Goal: Task Accomplishment & Management: Complete application form

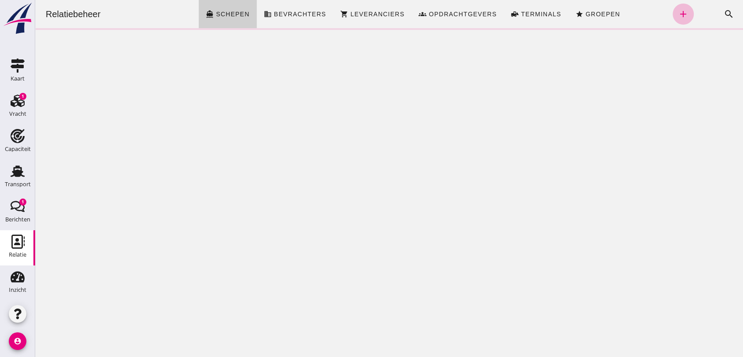
click at [228, 14] on span "Schepen" at bounding box center [233, 14] width 34 height 7
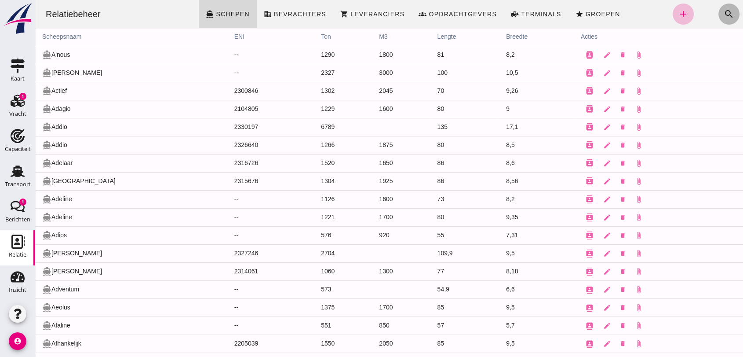
click at [724, 11] on icon "search" at bounding box center [729, 14] width 11 height 11
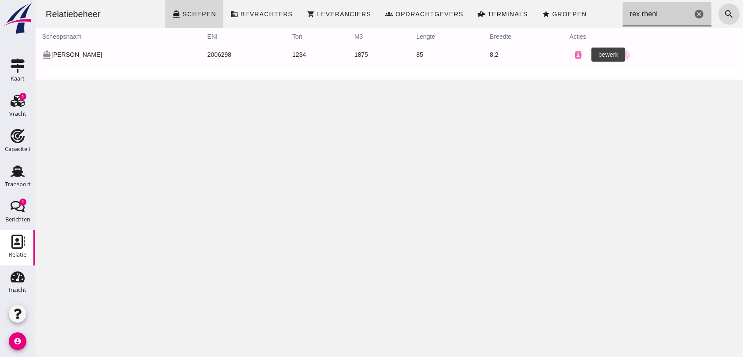
type input "rex rheni"
click at [592, 55] on icon "edit" at bounding box center [596, 55] width 8 height 8
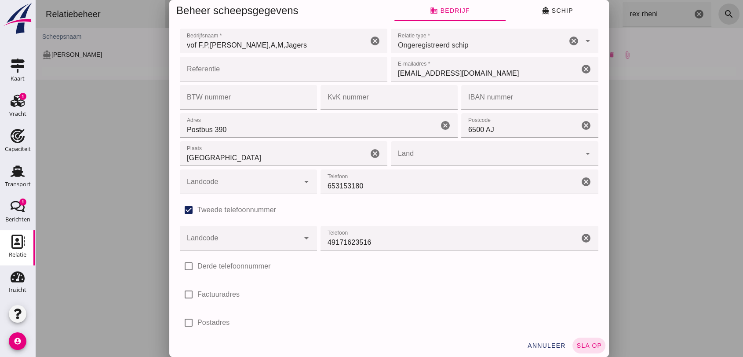
click at [280, 45] on input "vof F,P,[PERSON_NAME],A,M,Jagers" at bounding box center [274, 41] width 188 height 25
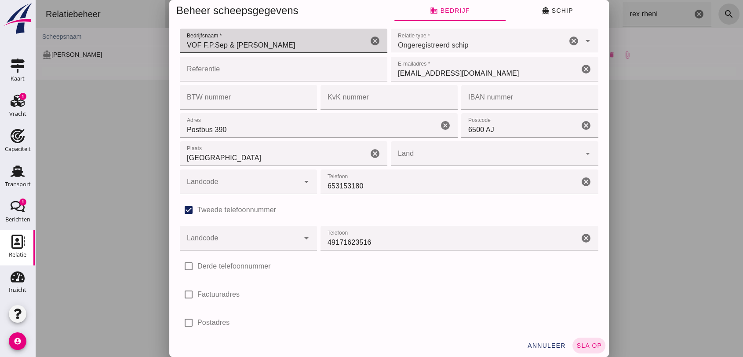
type input "VOF F.P.Sep & [PERSON_NAME]"
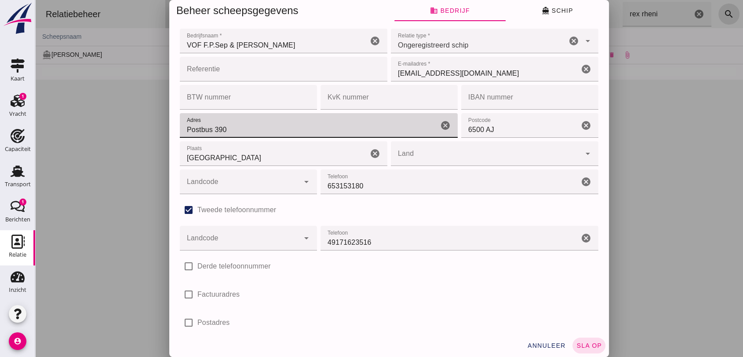
click at [246, 135] on input "Postbus 390" at bounding box center [309, 125] width 259 height 25
type input "P"
type input "Waalhaven 1K"
click at [492, 130] on input "6500 AJ" at bounding box center [520, 125] width 118 height 25
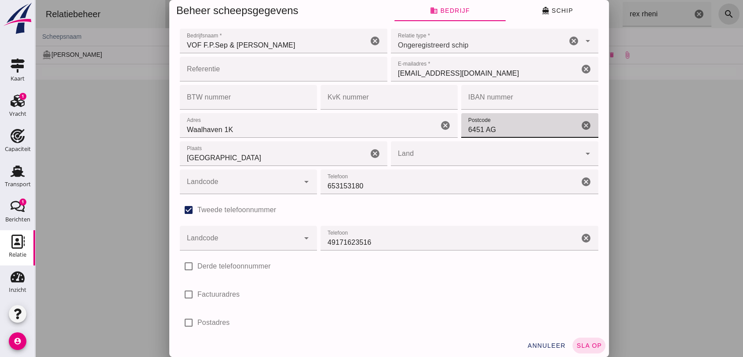
type input "6451 AG"
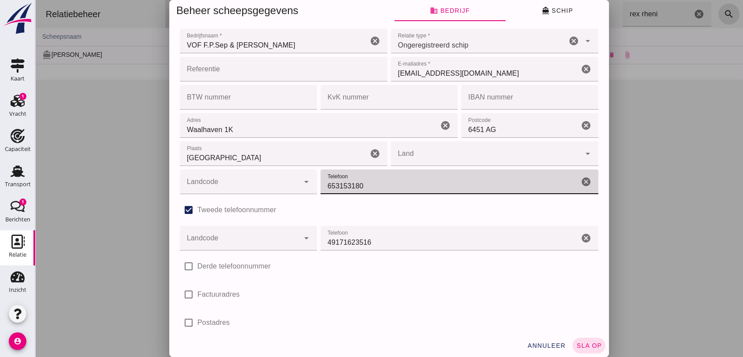
click at [362, 182] on input "653153180" at bounding box center [450, 181] width 259 height 25
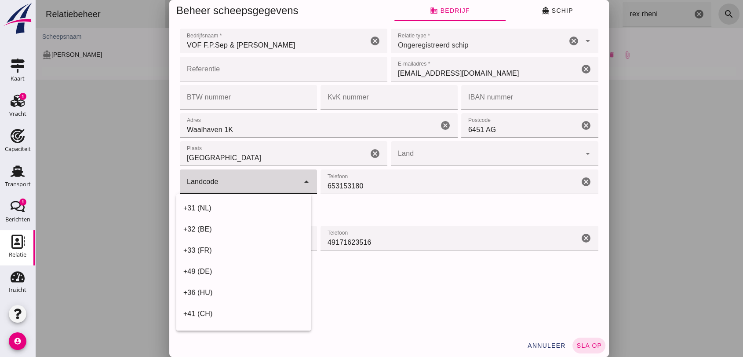
click at [301, 182] on icon "arrow_drop_down" at bounding box center [306, 181] width 11 height 11
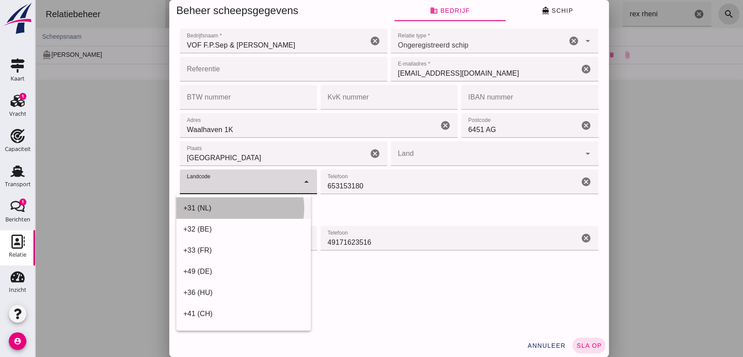
click at [206, 206] on div "+31 (NL)" at bounding box center [243, 208] width 121 height 11
type input "+31 (NL)"
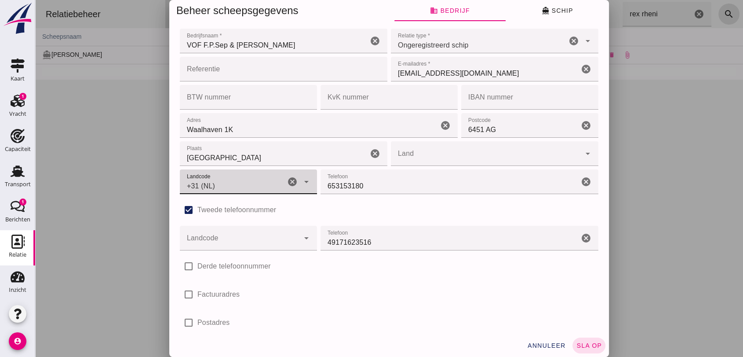
click at [581, 236] on icon "cancel" at bounding box center [586, 238] width 11 height 11
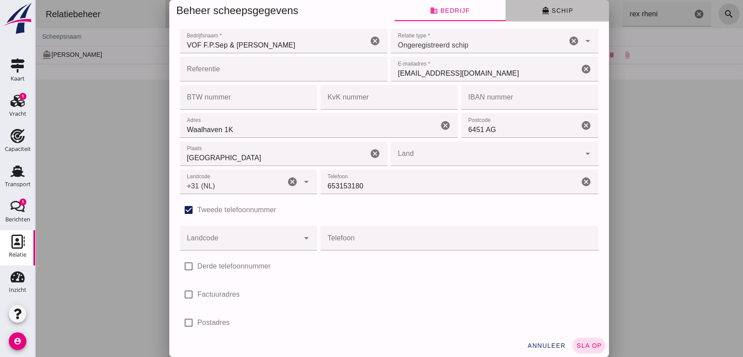
click at [548, 6] on button "directions_boat Schip" at bounding box center [557, 10] width 103 height 21
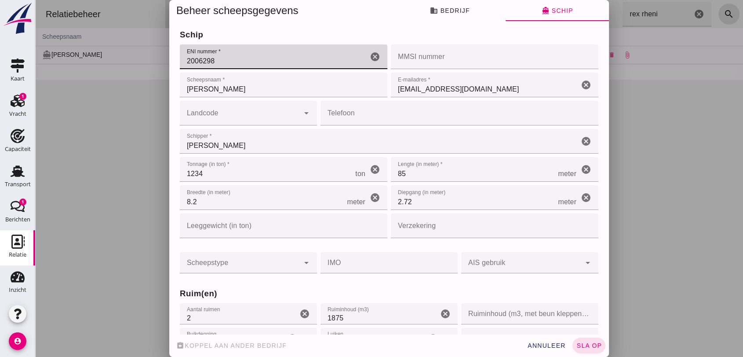
click at [242, 56] on input "2006298" at bounding box center [274, 56] width 188 height 25
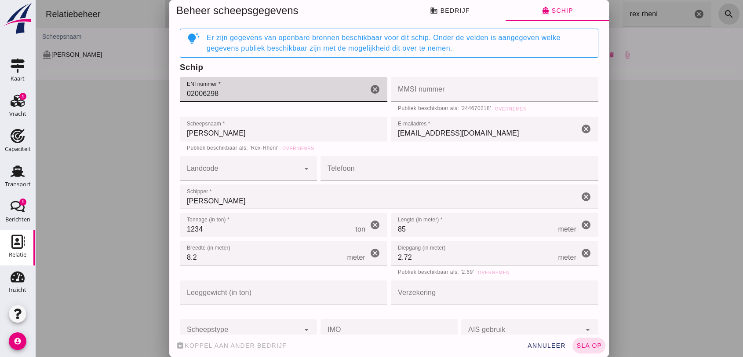
scroll to position [391, 0]
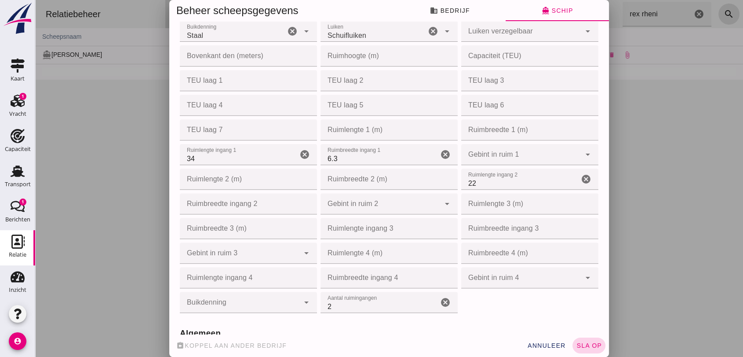
type input "02006298"
click at [591, 345] on span "sla op" at bounding box center [589, 345] width 26 height 7
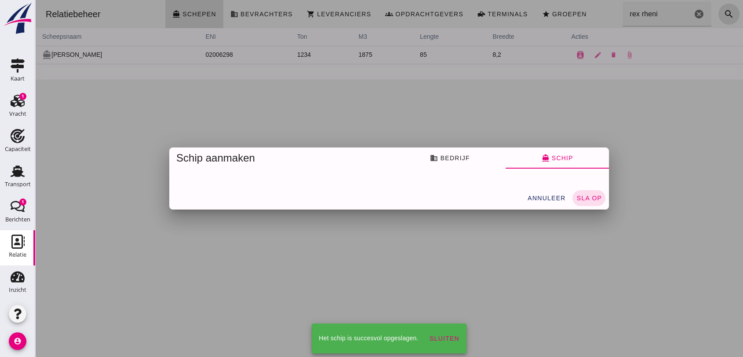
scroll to position [0, 0]
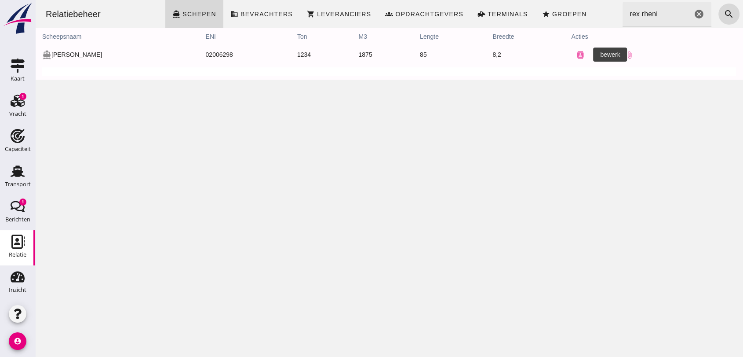
click at [594, 54] on icon "edit" at bounding box center [598, 55] width 8 height 8
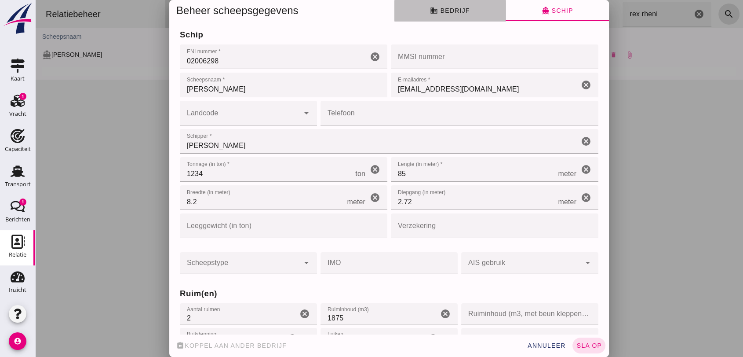
click at [437, 8] on span "business Bedrijf" at bounding box center [450, 11] width 40 height 8
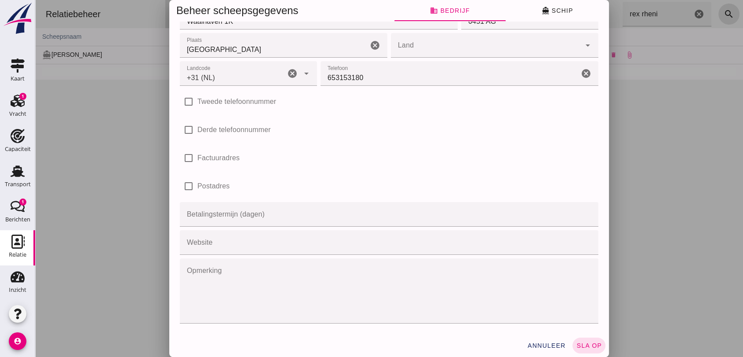
scroll to position [11, 0]
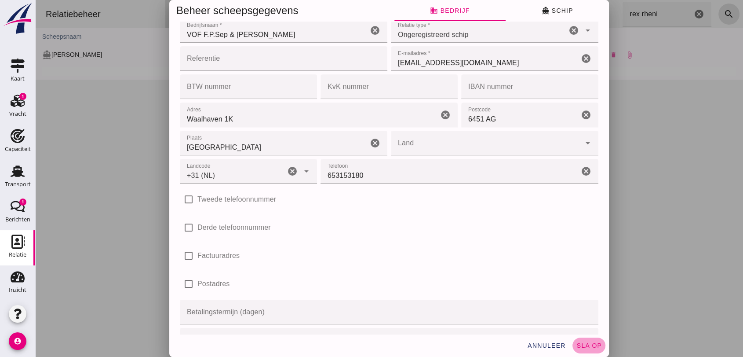
click at [584, 344] on span "sla op" at bounding box center [589, 345] width 26 height 7
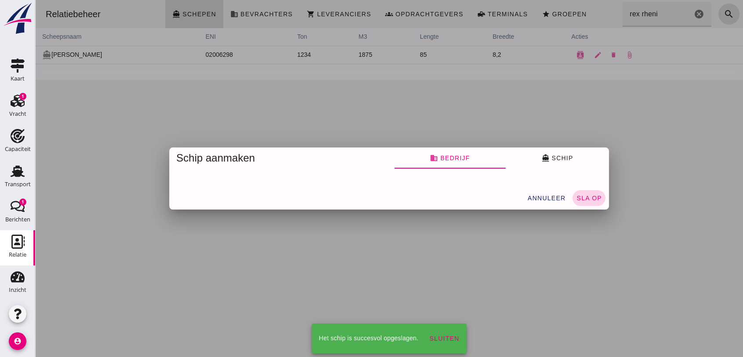
scroll to position [0, 0]
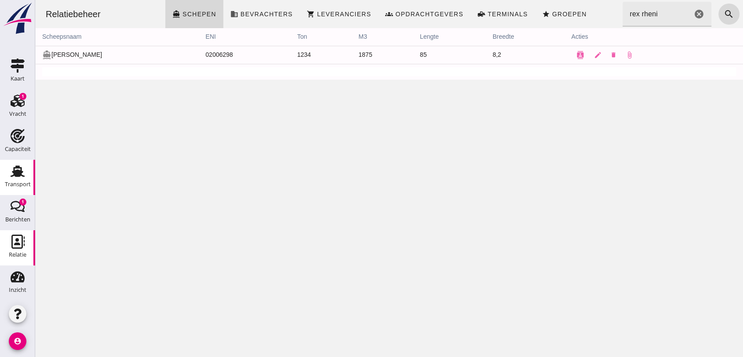
click at [16, 173] on use at bounding box center [18, 170] width 14 height 11
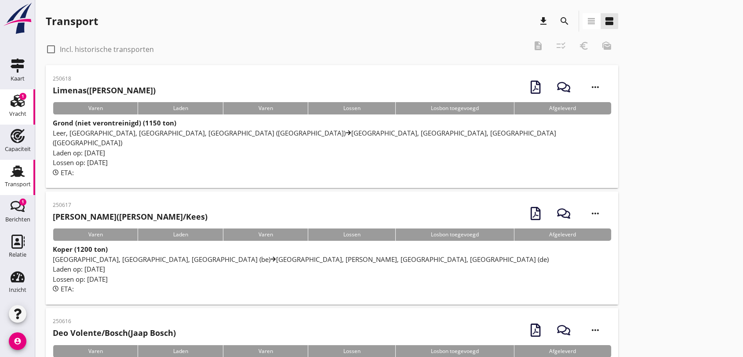
click at [14, 95] on use at bounding box center [18, 101] width 14 height 12
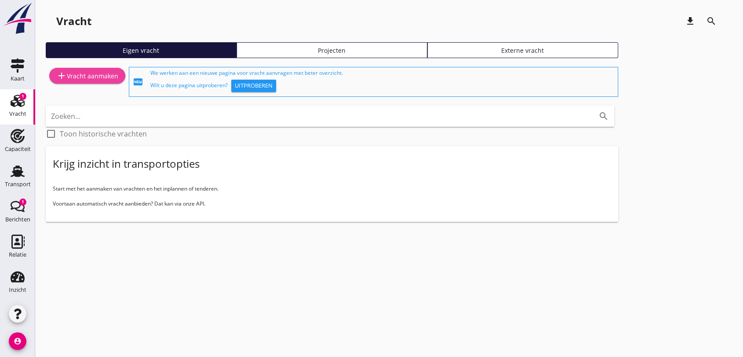
click at [91, 71] on div "add Vracht aanmaken" at bounding box center [87, 75] width 62 height 11
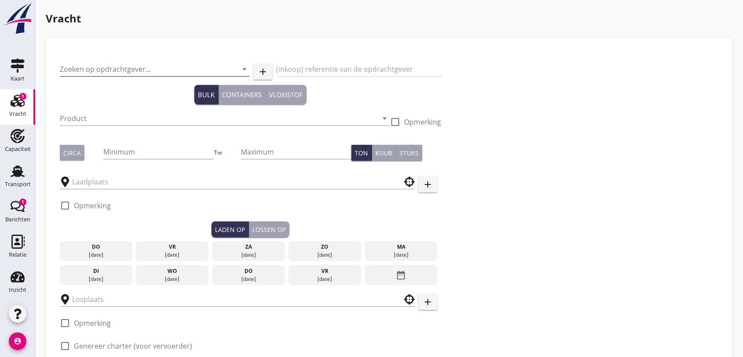
click at [149, 66] on input "Zoeken op opdrachtgever..." at bounding box center [142, 69] width 165 height 14
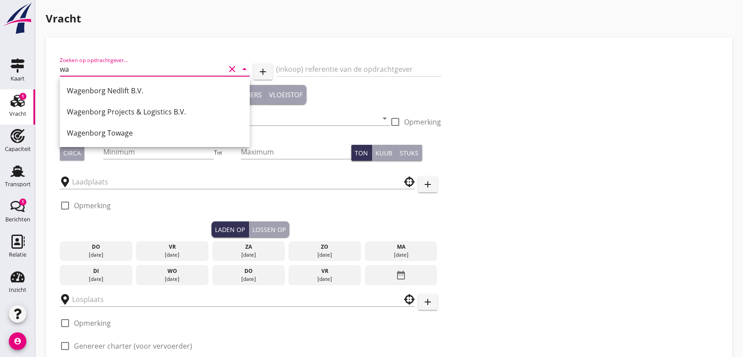
type input "w"
click at [133, 90] on div "Wagenborg Nedlift B.V." at bounding box center [155, 90] width 176 height 11
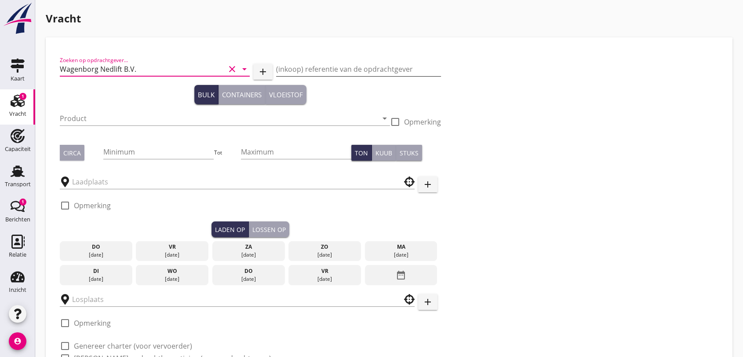
type input "Wagenborg Nedlift B.V."
click at [337, 65] on input "(inkoop) referentie van de opdrachtgever" at bounding box center [358, 69] width 165 height 14
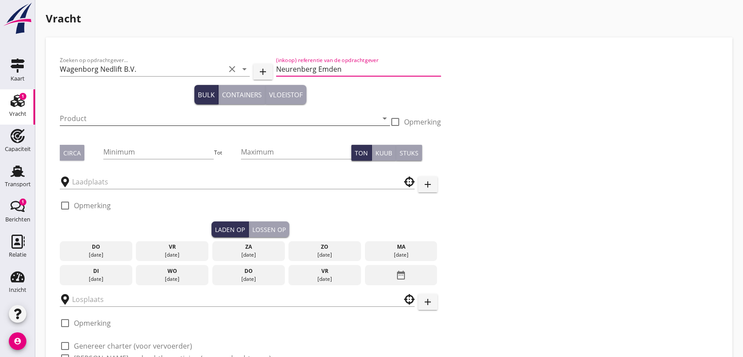
type input "Neurenberg Emden"
click at [114, 118] on input "Product" at bounding box center [219, 118] width 318 height 14
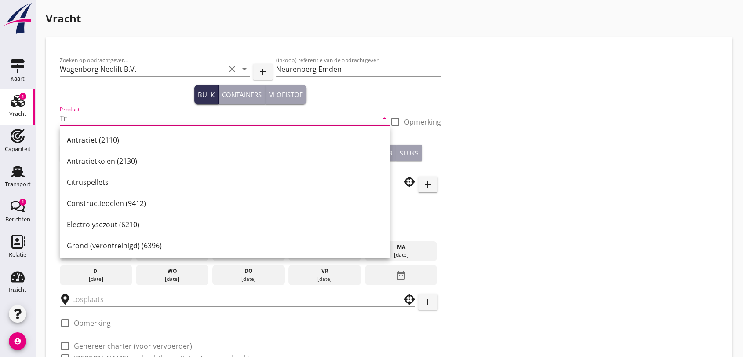
type input "T"
click at [120, 160] on div "Constructiedelen (9412)" at bounding box center [225, 161] width 316 height 11
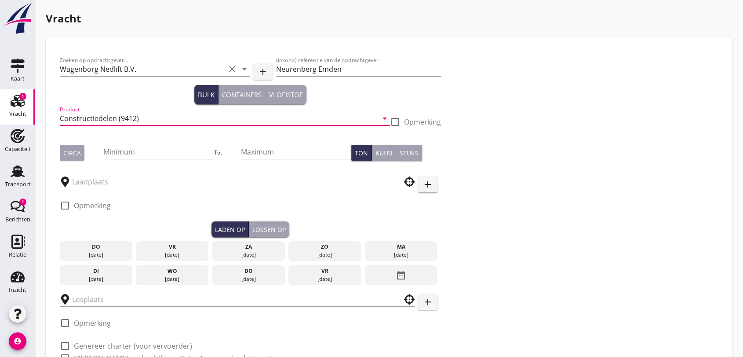
type input "Constructiedelen (9412)"
click at [395, 121] on div at bounding box center [395, 121] width 15 height 15
checkbox input "true"
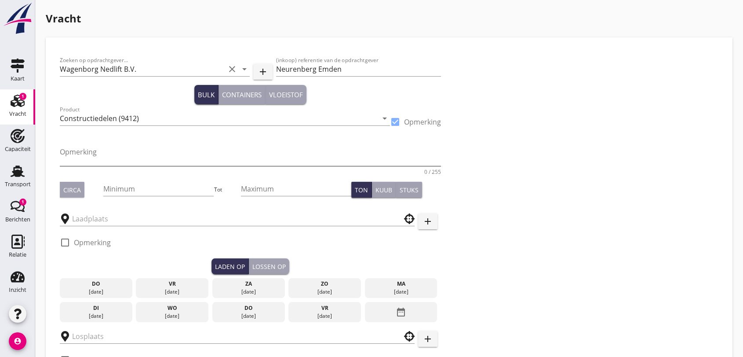
click at [95, 166] on div "Opmerking" at bounding box center [250, 155] width 381 height 21
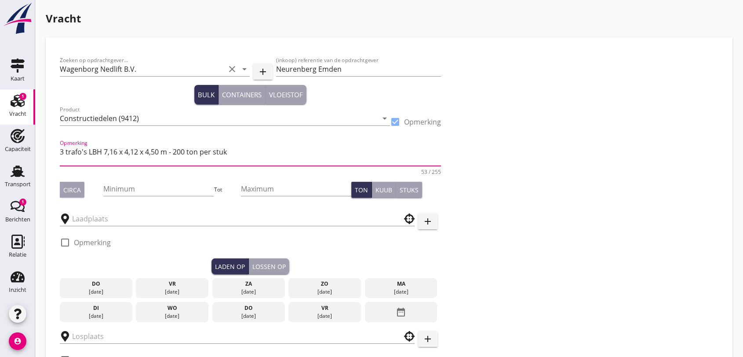
type textarea "3 trafo's LBH 7,16 x 4,12 x 4,50 m - 200 ton per stuk"
click at [70, 190] on div "Circa" at bounding box center [72, 189] width 18 height 9
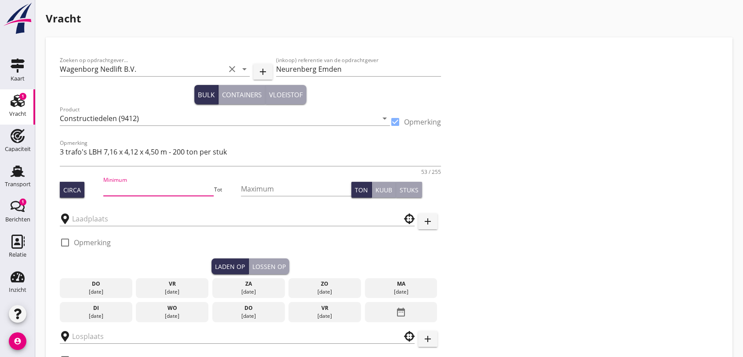
click at [123, 185] on input "Minimum" at bounding box center [158, 189] width 110 height 14
type input "600"
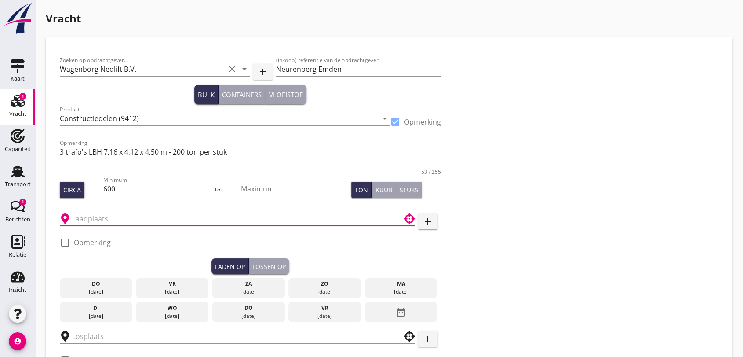
click at [98, 219] on input "text" at bounding box center [231, 219] width 318 height 14
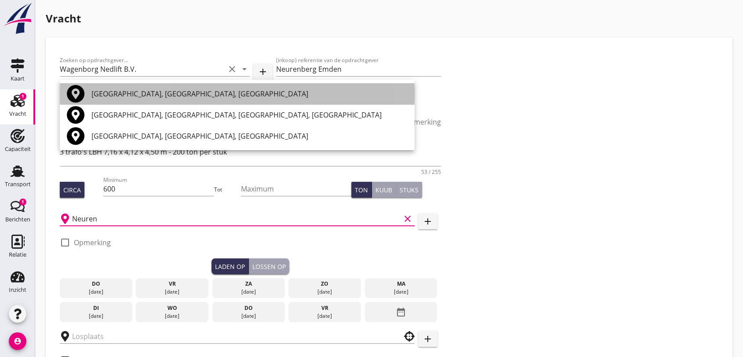
click at [133, 93] on div "[GEOGRAPHIC_DATA], [GEOGRAPHIC_DATA], [GEOGRAPHIC_DATA]" at bounding box center [249, 93] width 316 height 11
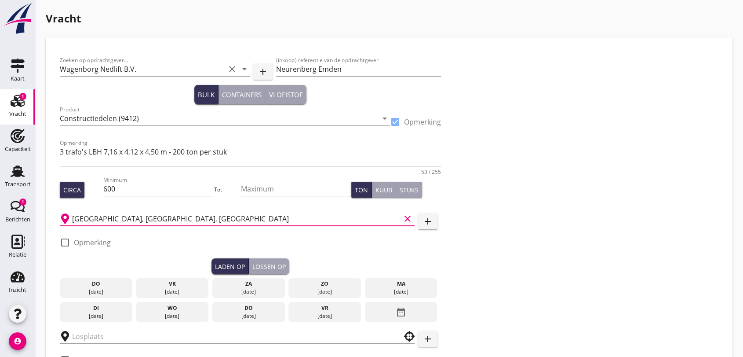
type input "[GEOGRAPHIC_DATA], [GEOGRAPHIC_DATA], [GEOGRAPHIC_DATA]"
click at [66, 241] on div at bounding box center [65, 242] width 15 height 15
checkbox input "true"
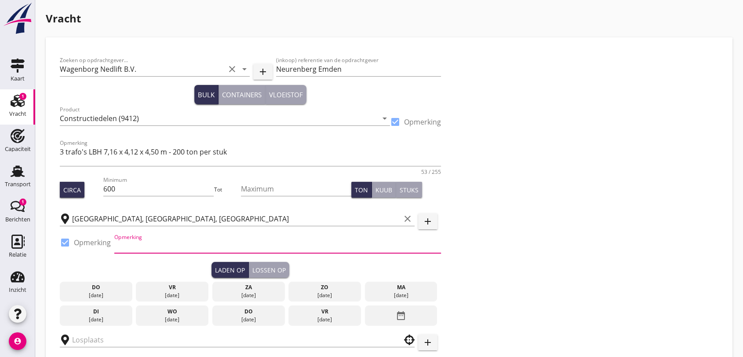
click at [153, 242] on input "Opmerking" at bounding box center [277, 246] width 327 height 14
type input "laadplek n.a.t.w. - laden verdeeld over 2 dagen"
click at [233, 269] on div "Laden op" at bounding box center [230, 269] width 30 height 9
click at [401, 314] on icon "date_range" at bounding box center [401, 315] width 11 height 16
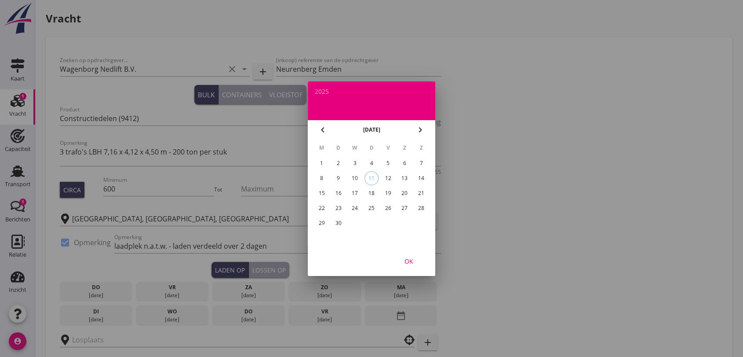
click at [375, 207] on div "25" at bounding box center [372, 208] width 14 height 14
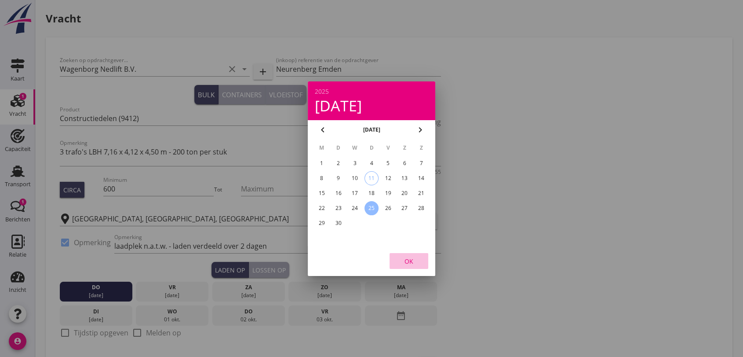
click at [407, 257] on div "OK" at bounding box center [409, 260] width 25 height 9
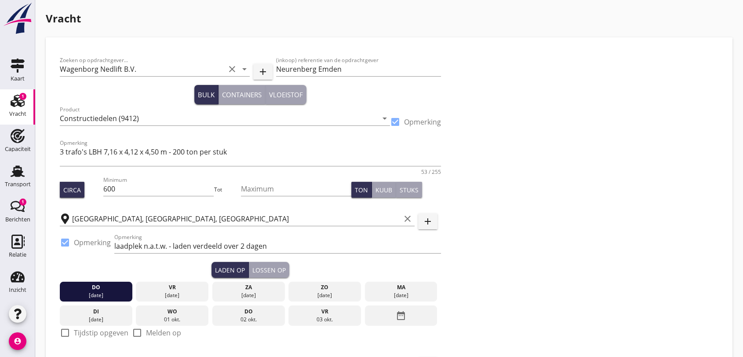
click at [66, 332] on div at bounding box center [65, 332] width 15 height 15
checkbox input "true"
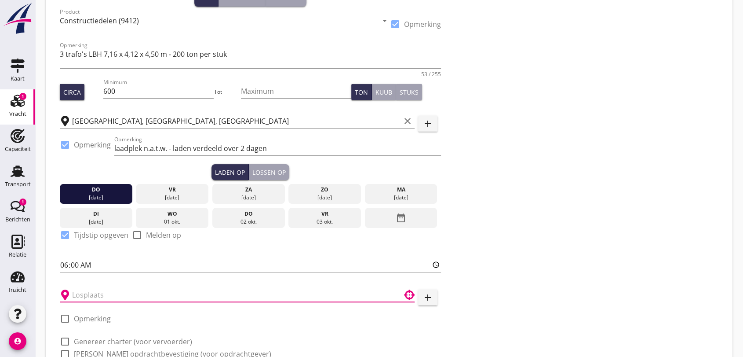
click at [114, 295] on input "text" at bounding box center [231, 295] width 318 height 14
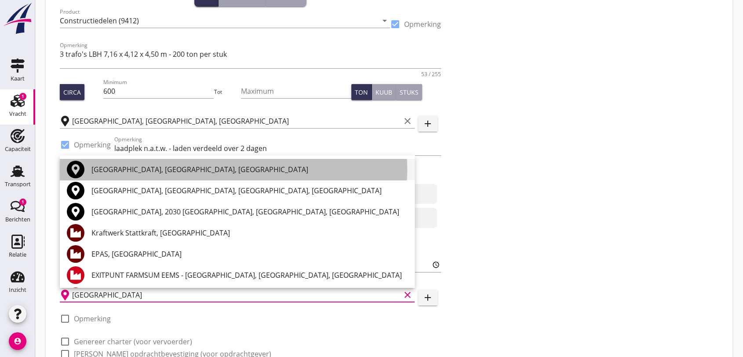
click at [164, 168] on div "[GEOGRAPHIC_DATA], [GEOGRAPHIC_DATA], [GEOGRAPHIC_DATA]" at bounding box center [249, 169] width 316 height 11
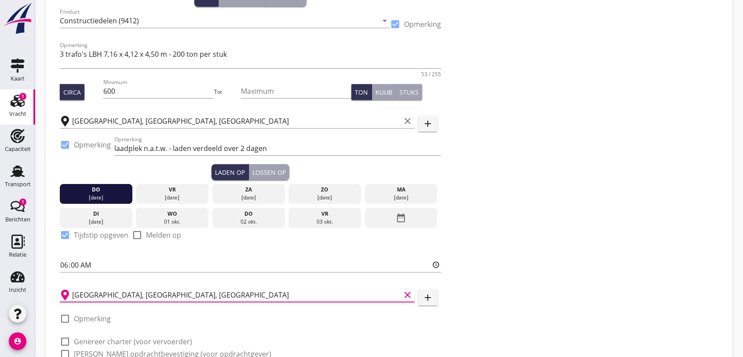
type input "[GEOGRAPHIC_DATA], [GEOGRAPHIC_DATA], [GEOGRAPHIC_DATA]"
click at [63, 318] on div at bounding box center [65, 318] width 15 height 15
checkbox input "true"
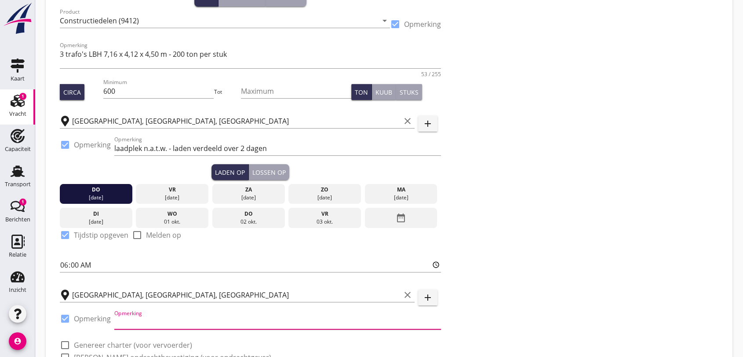
click at [140, 320] on input "Opmerking" at bounding box center [277, 322] width 327 height 14
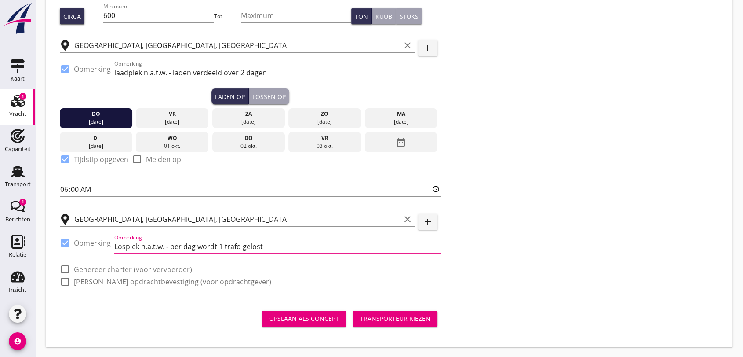
type input "Losplek n.a.t.w. - per dag wordt 1 trafo gelost"
drag, startPoint x: 264, startPoint y: 97, endPoint x: 268, endPoint y: 95, distance: 4.7
click at [265, 96] on div "Lossen op" at bounding box center [268, 96] width 33 height 9
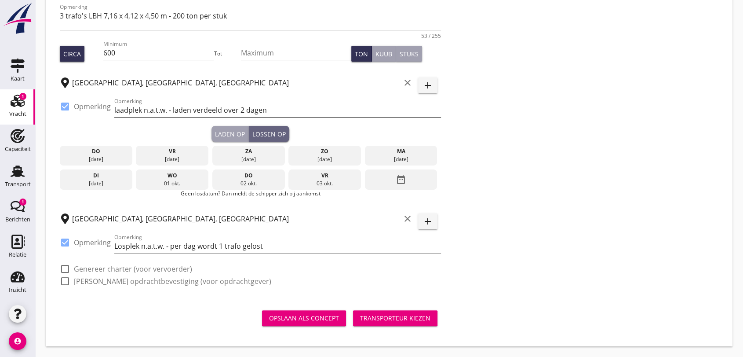
scroll to position [135, 0]
click at [399, 177] on icon "date_range" at bounding box center [401, 180] width 11 height 16
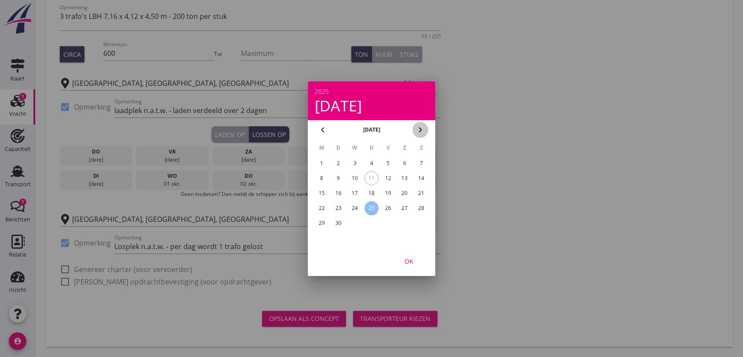
click at [422, 131] on icon "chevron_right" at bounding box center [420, 129] width 11 height 11
click at [323, 177] on div "6" at bounding box center [322, 178] width 14 height 14
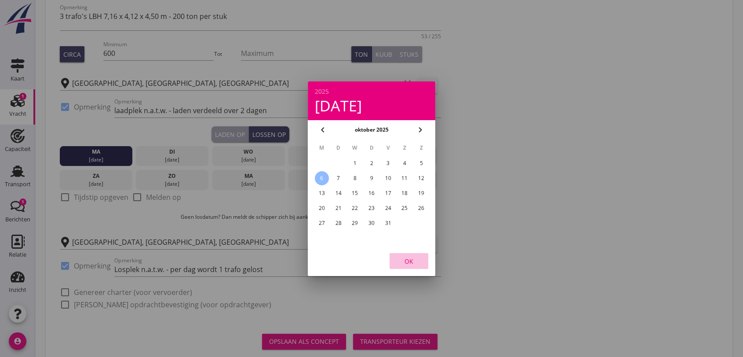
click at [405, 261] on div "OK" at bounding box center [409, 260] width 25 height 9
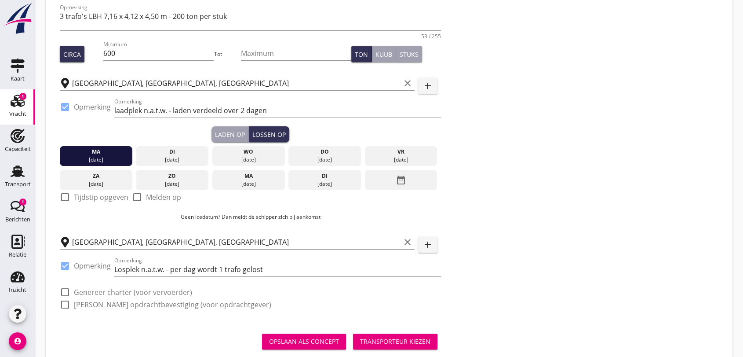
click at [66, 197] on div at bounding box center [65, 197] width 15 height 15
checkbox input "true"
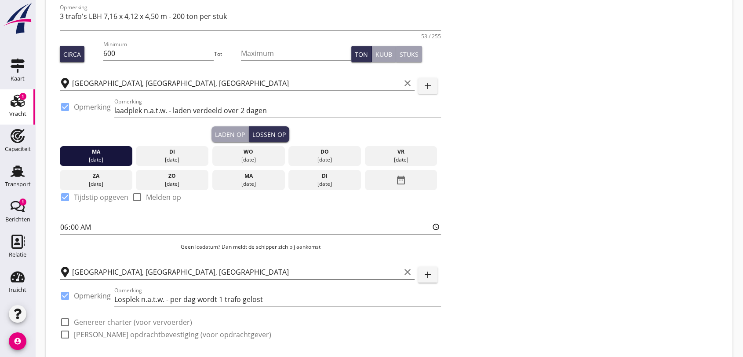
scroll to position [188, 0]
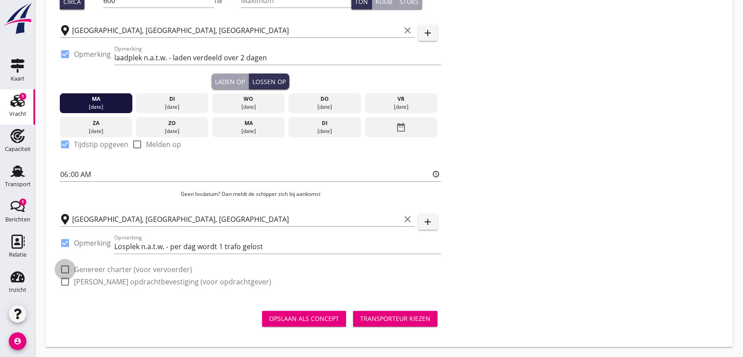
click at [61, 269] on div at bounding box center [65, 269] width 15 height 15
checkbox input "true"
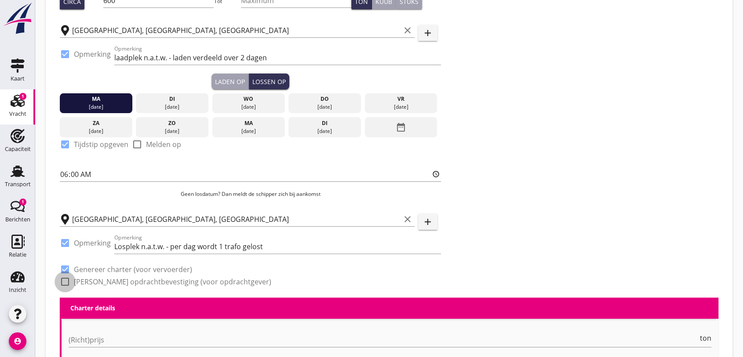
click at [65, 280] on div at bounding box center [65, 281] width 15 height 15
checkbox input "true"
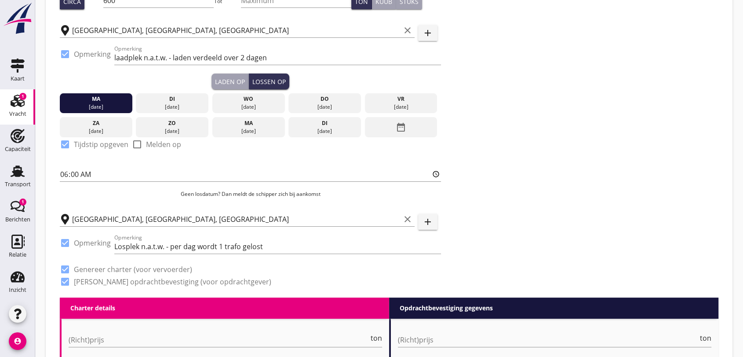
scroll to position [286, 0]
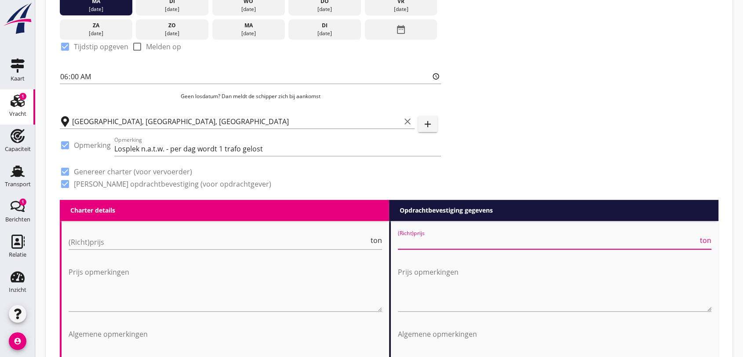
click at [436, 238] on input "(Richt)prijs" at bounding box center [548, 242] width 300 height 14
type input "2"
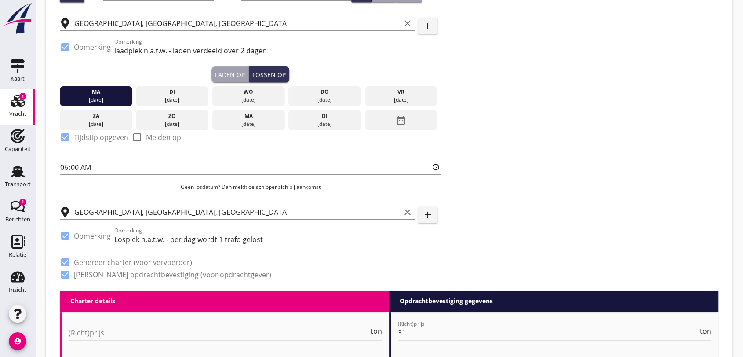
scroll to position [244, 0]
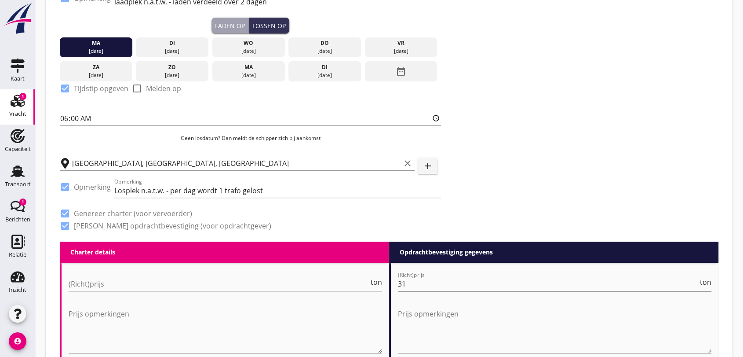
click at [417, 281] on input "31" at bounding box center [548, 284] width 300 height 14
type input "31000"
click at [141, 287] on input "(Richt)prijs" at bounding box center [219, 284] width 300 height 14
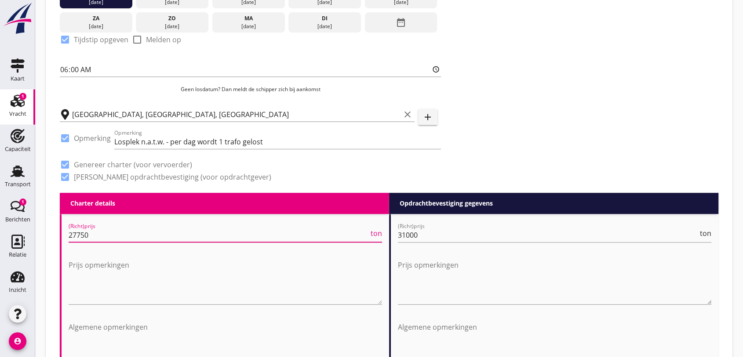
scroll to position [342, 0]
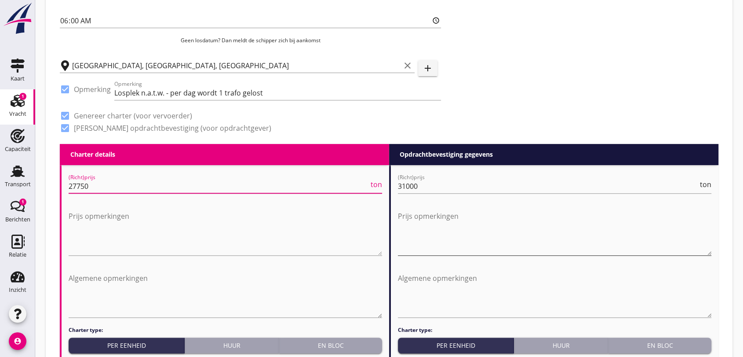
type input "27750"
click at [446, 218] on textarea "Prijs opmerkingen" at bounding box center [555, 232] width 314 height 46
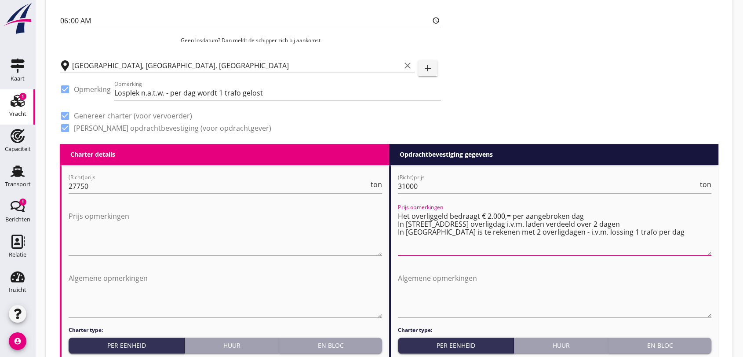
scroll to position [440, 0]
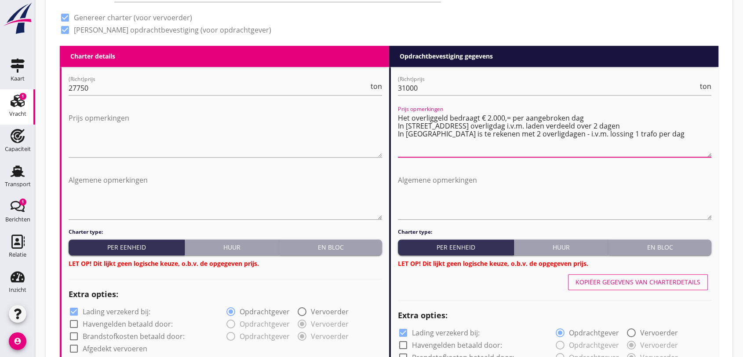
type textarea "Het overliggeld bedraagt € 2.000,= per aangebroken dag In [STREET_ADDRESS] over…"
click at [332, 248] on div "En bloc" at bounding box center [331, 246] width 96 height 9
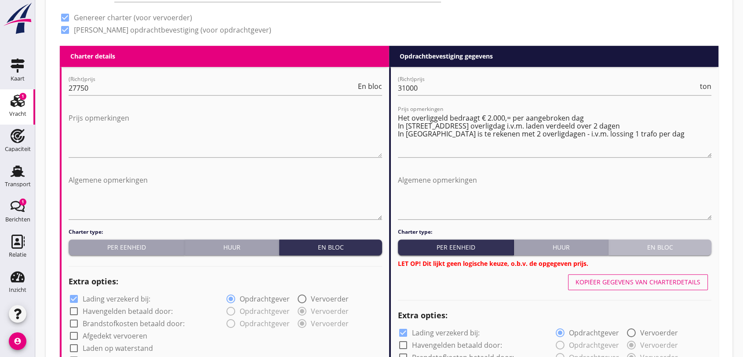
click at [662, 247] on div "En bloc" at bounding box center [660, 246] width 96 height 9
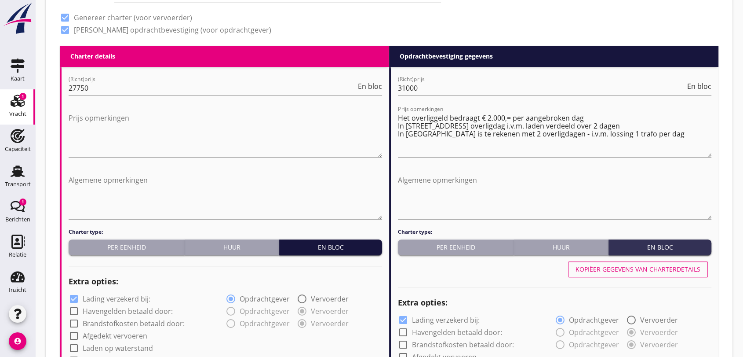
scroll to position [391, 0]
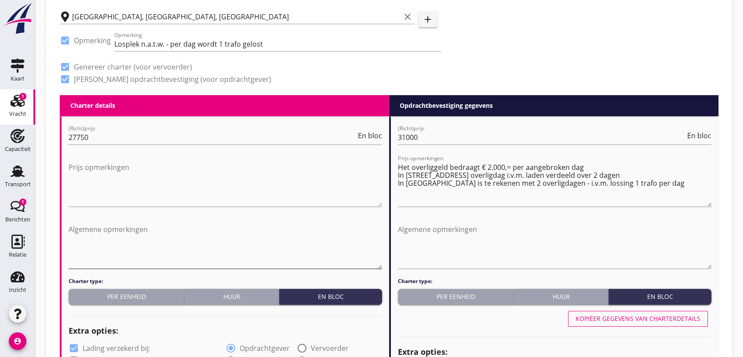
click at [133, 226] on textarea "Algemene opmerkingen" at bounding box center [226, 245] width 314 height 46
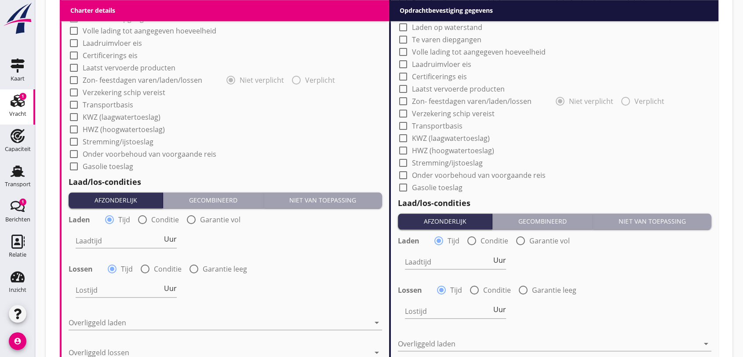
scroll to position [880, 0]
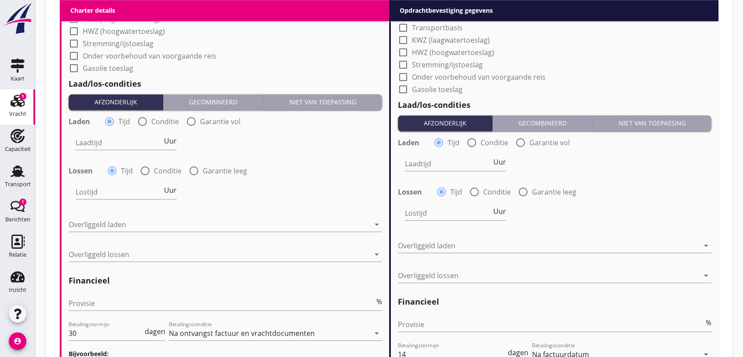
type textarea "Tekening trafo reeds in uw bezit - overeengekomen dat Anti-rutsch onder de traf…"
click at [190, 121] on div at bounding box center [191, 121] width 15 height 15
radio input "false"
radio input "true"
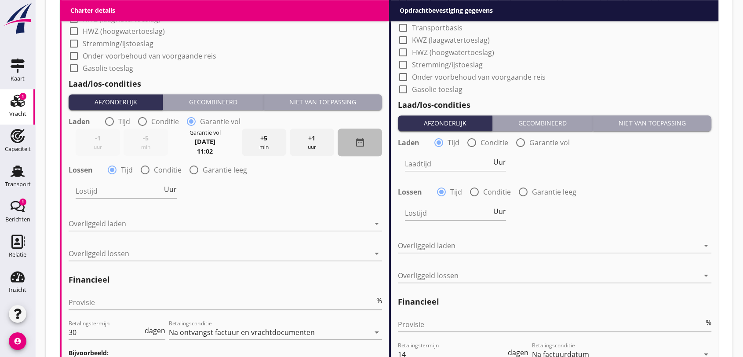
click at [358, 142] on icon "date_range" at bounding box center [360, 142] width 11 height 11
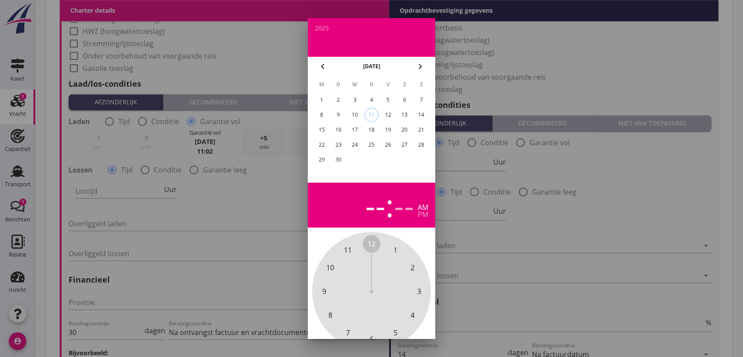
click at [387, 142] on div "26" at bounding box center [388, 145] width 14 height 14
drag, startPoint x: 373, startPoint y: 244, endPoint x: 359, endPoint y: 245, distance: 13.7
click at [359, 245] on div "12 1 2 3 4 5 6 7 8 9 10 11" at bounding box center [371, 291] width 95 height 95
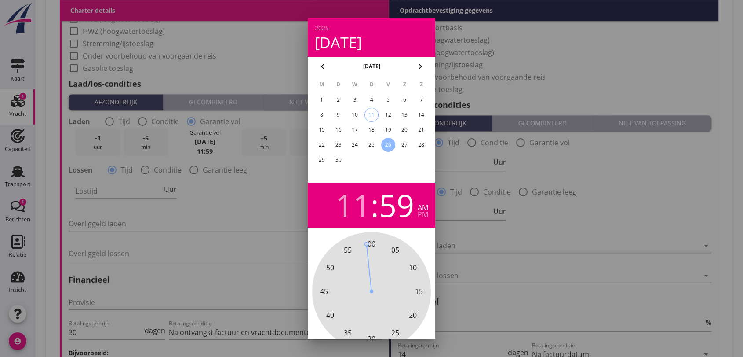
drag, startPoint x: 373, startPoint y: 242, endPoint x: 366, endPoint y: 244, distance: 6.3
click at [366, 244] on div "00 05 10 15 20 25 30 35 40 45 50 55" at bounding box center [371, 291] width 95 height 95
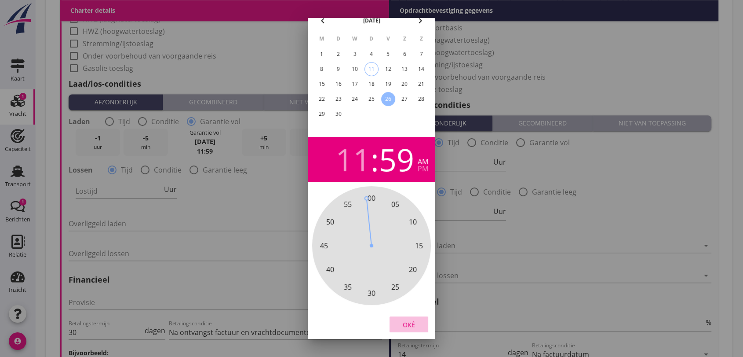
click at [411, 319] on div "Oké" at bounding box center [409, 323] width 25 height 9
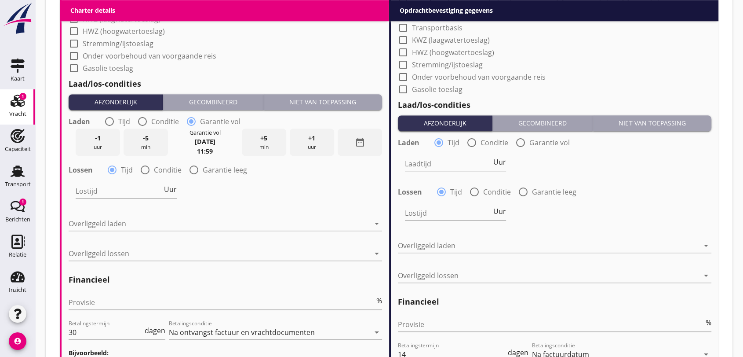
click at [311, 138] on span "+1" at bounding box center [311, 138] width 7 height 10
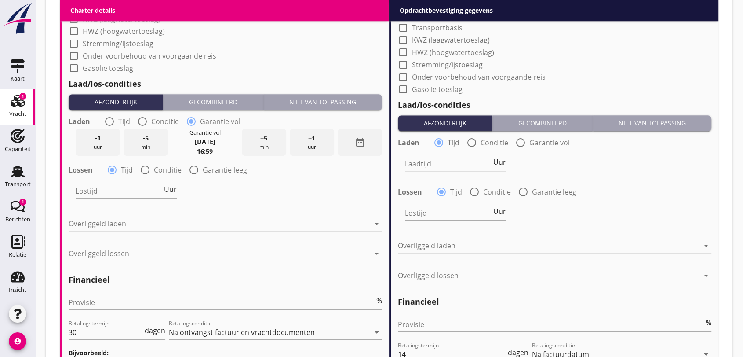
click at [311, 138] on span "+1" at bounding box center [311, 138] width 7 height 10
click at [109, 118] on div at bounding box center [109, 121] width 15 height 15
radio input "true"
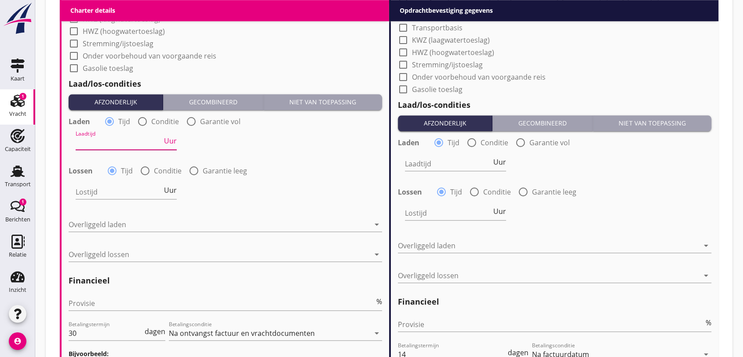
click at [135, 144] on input "Laadtijd" at bounding box center [119, 142] width 87 height 14
type input "2"
type input "36"
click at [242, 153] on div "Laadtijd 36 Uur" at bounding box center [225, 144] width 315 height 32
click at [122, 193] on input "Lostijd" at bounding box center [119, 192] width 87 height 14
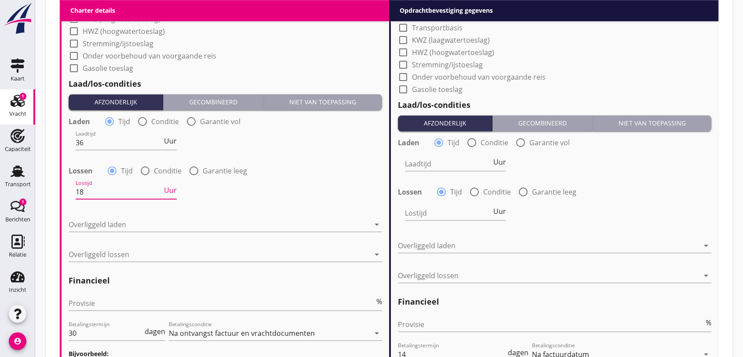
type input "18"
click at [226, 237] on div at bounding box center [226, 237] width 314 height 5
click at [376, 225] on icon "arrow_drop_down" at bounding box center [377, 224] width 11 height 11
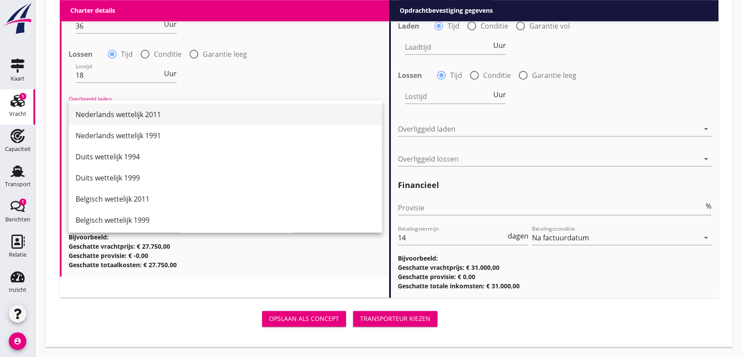
scroll to position [948, 0]
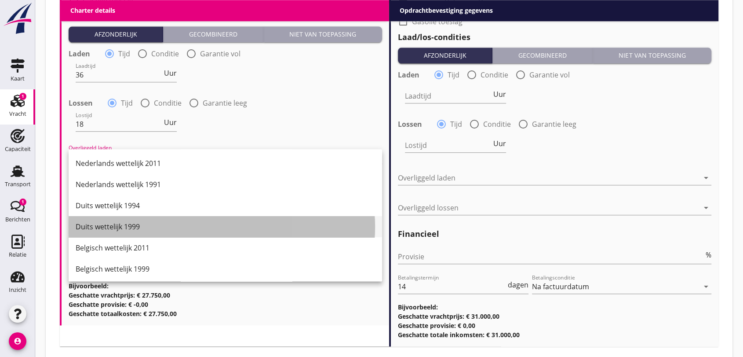
click at [110, 225] on div "Duits wettelijk 1999" at bounding box center [226, 226] width 300 height 11
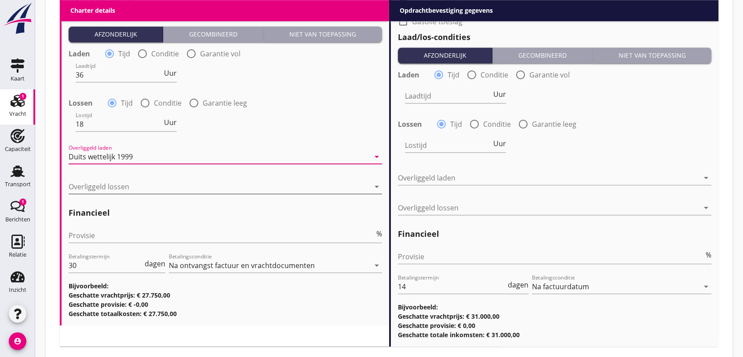
click at [377, 185] on icon "arrow_drop_down" at bounding box center [377, 186] width 11 height 11
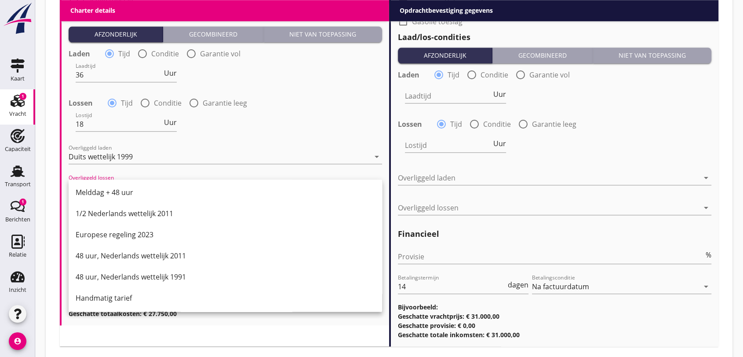
scroll to position [996, 0]
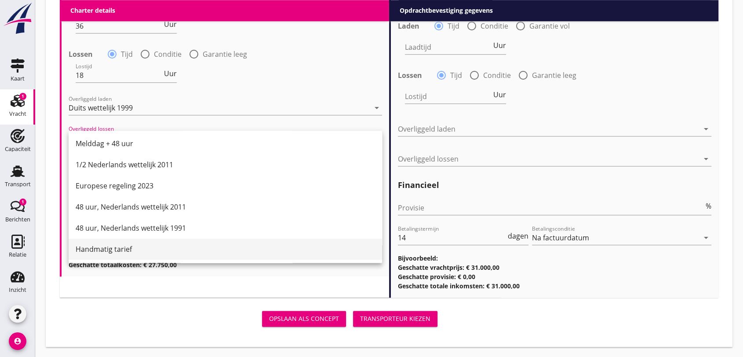
click at [114, 247] on div "Handmatig tarief" at bounding box center [226, 249] width 300 height 11
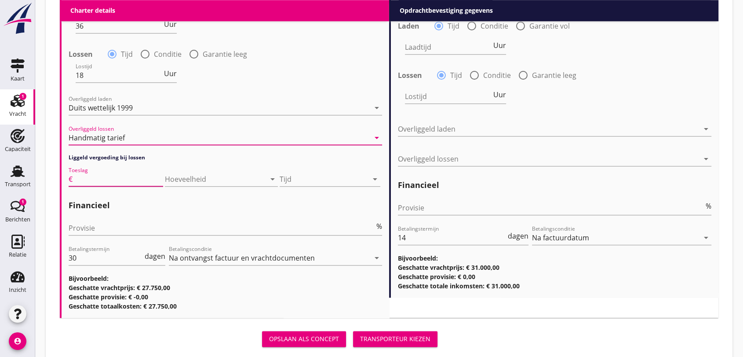
click at [128, 177] on input "Toeslag" at bounding box center [118, 179] width 89 height 14
type input "1500"
click at [373, 177] on icon "arrow_drop_down" at bounding box center [375, 179] width 11 height 11
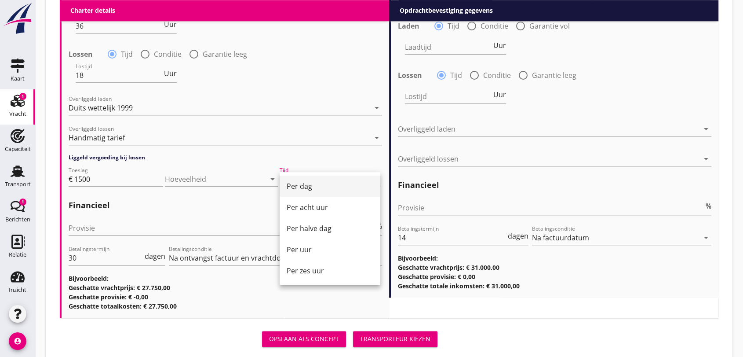
click at [309, 187] on div "Per dag" at bounding box center [330, 186] width 87 height 11
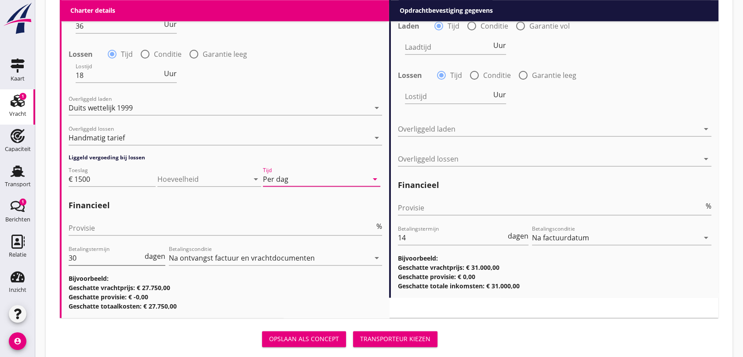
click at [86, 254] on input "30" at bounding box center [106, 258] width 74 height 14
type input "3"
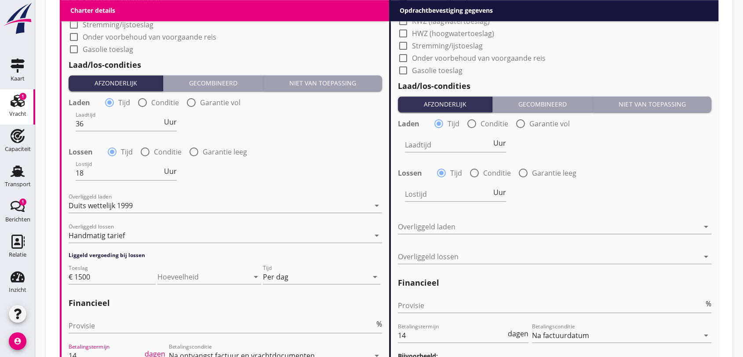
scroll to position [850, 0]
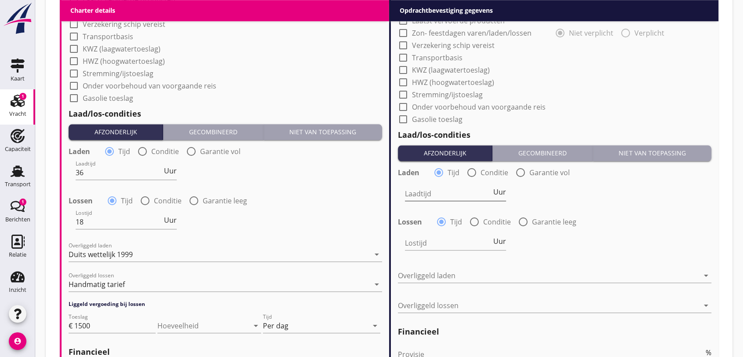
type input "14"
click at [451, 193] on input "Laadtijd" at bounding box center [448, 194] width 87 height 14
type input "12"
click at [430, 240] on input "Lostijd" at bounding box center [448, 243] width 87 height 14
type input "12"
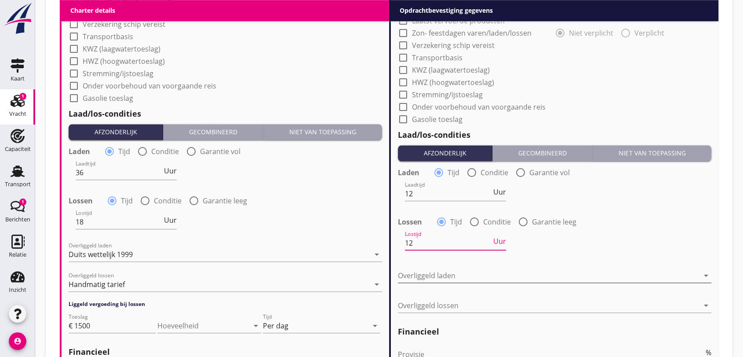
click at [707, 275] on icon "arrow_drop_down" at bounding box center [706, 275] width 11 height 11
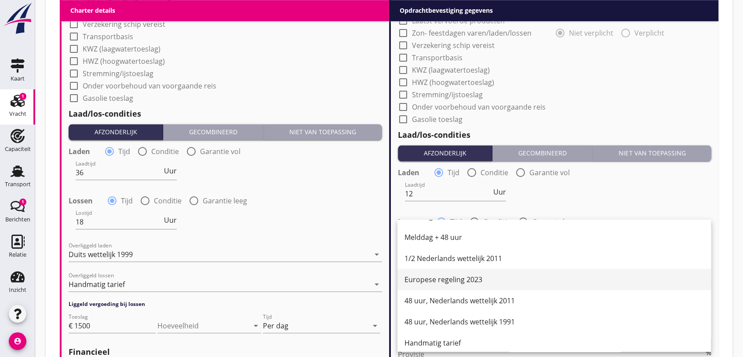
scroll to position [445, 0]
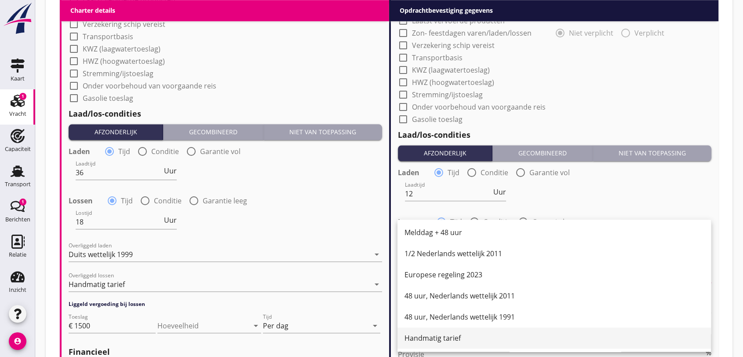
click at [429, 342] on div "Handmatig tarief" at bounding box center [555, 338] width 300 height 11
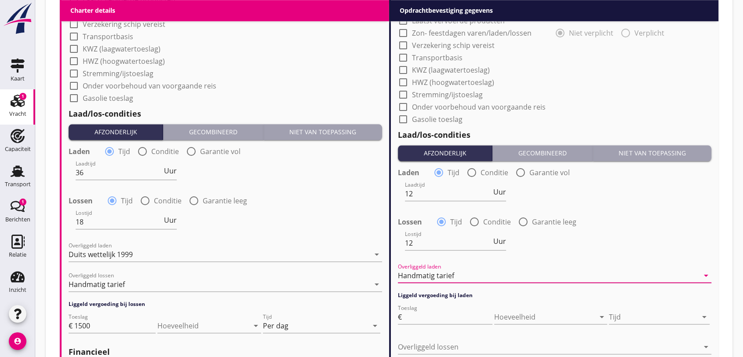
click at [457, 307] on div "Toeslag €" at bounding box center [445, 318] width 95 height 28
click at [457, 318] on input "Toeslag" at bounding box center [448, 317] width 89 height 14
type input "2000"
click at [703, 315] on icon "arrow_drop_down" at bounding box center [704, 316] width 11 height 11
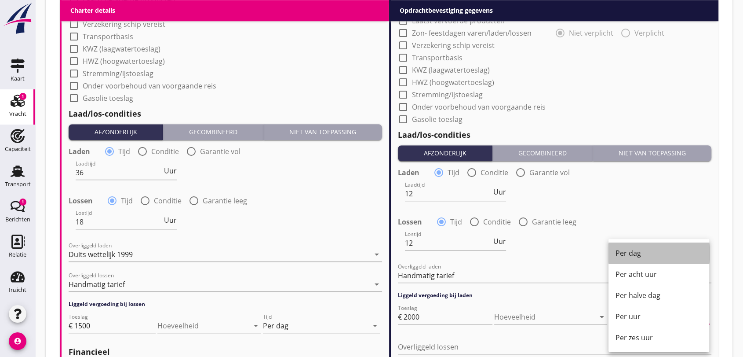
click at [630, 256] on div "Per dag" at bounding box center [659, 253] width 87 height 11
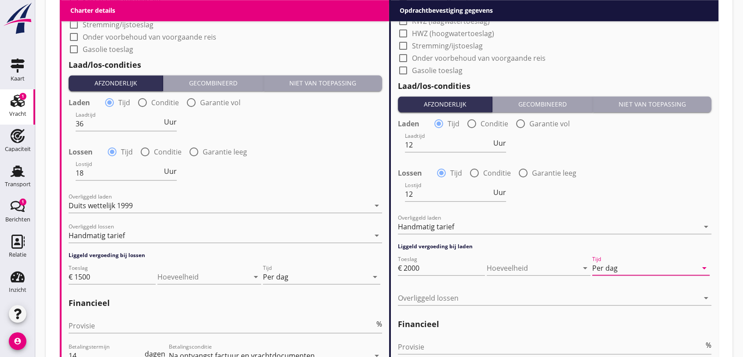
scroll to position [948, 0]
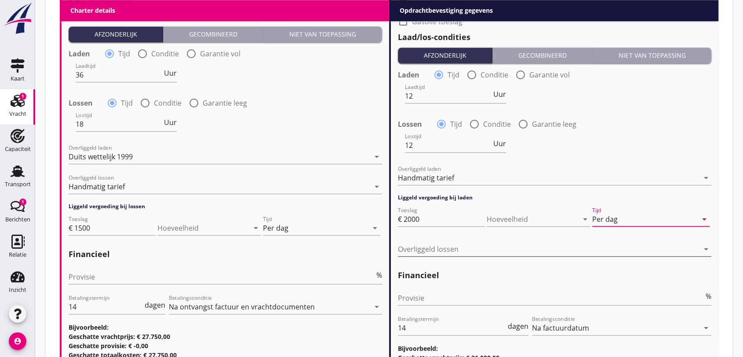
click at [492, 248] on div at bounding box center [548, 249] width 301 height 14
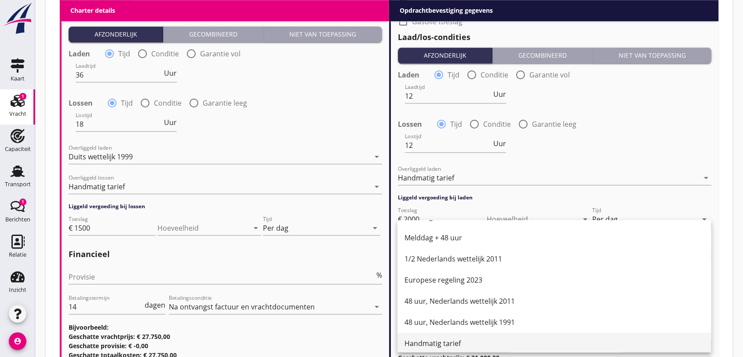
scroll to position [445, 0]
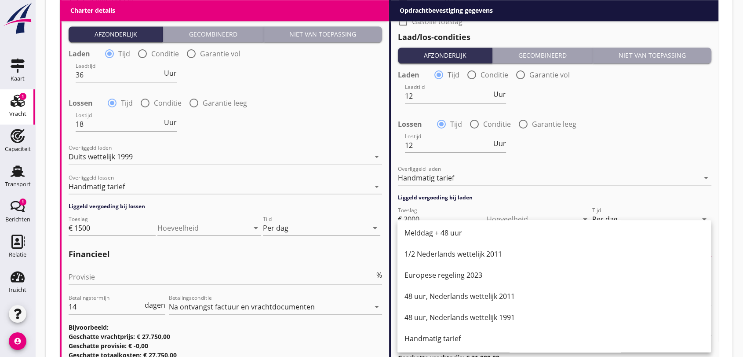
drag, startPoint x: 449, startPoint y: 338, endPoint x: 450, endPoint y: 322, distance: 16.7
click at [450, 338] on div "Handmatig tarief" at bounding box center [555, 338] width 300 height 11
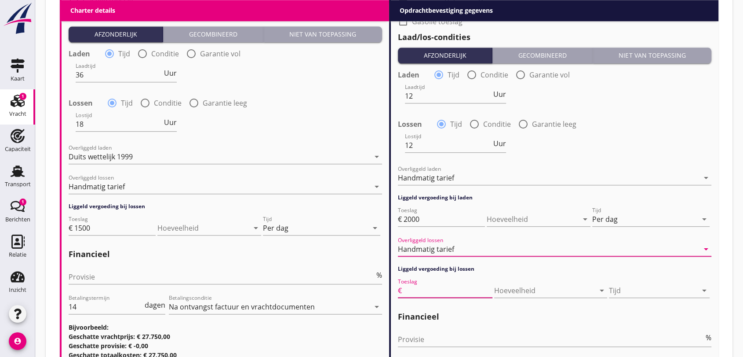
click at [463, 287] on input "Toeslag" at bounding box center [448, 290] width 89 height 14
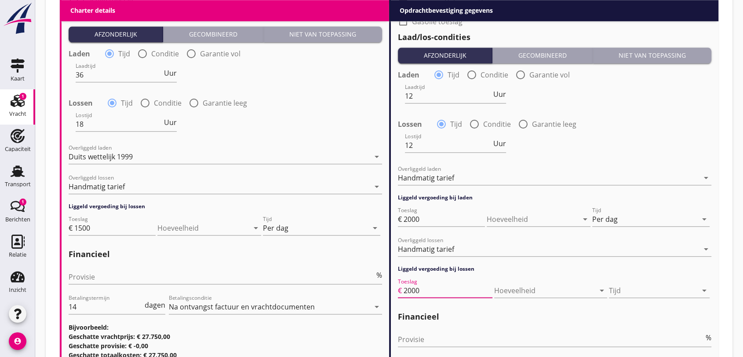
drag, startPoint x: 703, startPoint y: 290, endPoint x: 699, endPoint y: 294, distance: 6.0
type input "2000"
click at [705, 290] on icon "arrow_drop_down" at bounding box center [704, 290] width 11 height 11
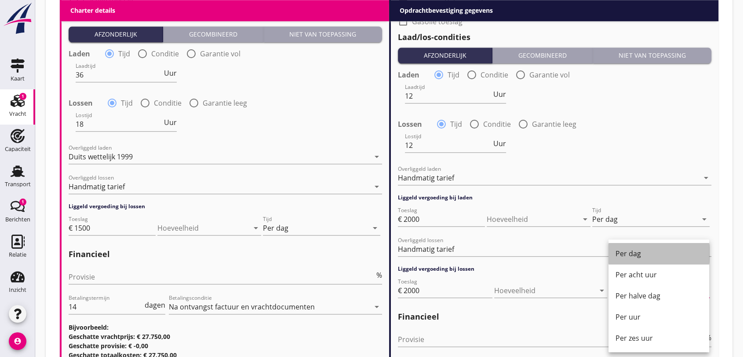
click at [631, 254] on div "Per dag" at bounding box center [659, 253] width 87 height 11
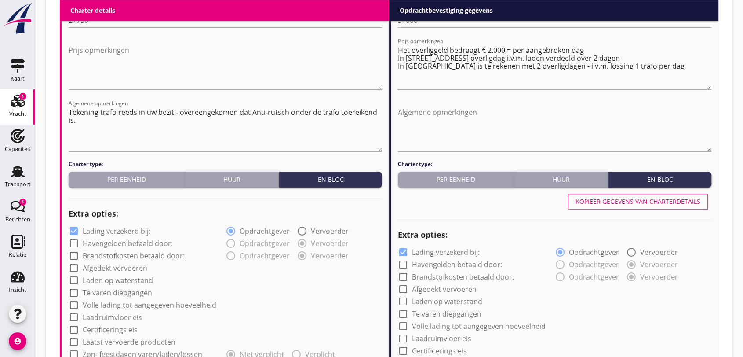
scroll to position [655, 0]
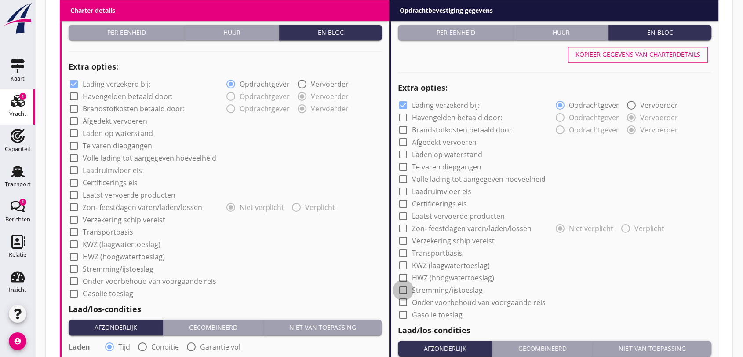
click at [404, 291] on div at bounding box center [403, 289] width 15 height 15
checkbox input "true"
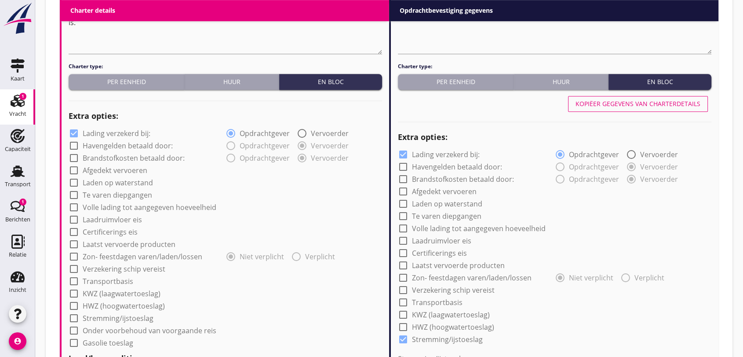
scroll to position [752, 0]
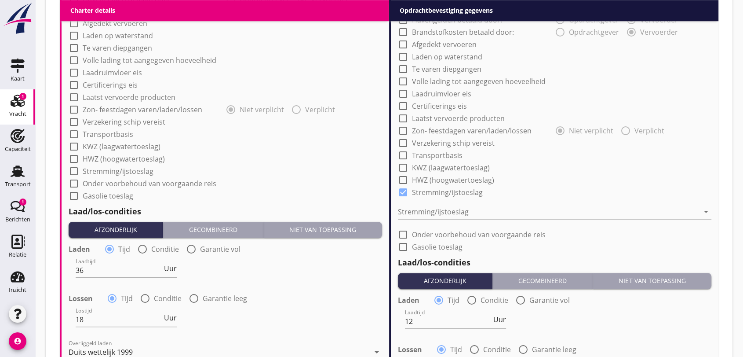
click at [705, 210] on icon "arrow_drop_down" at bounding box center [706, 211] width 11 height 11
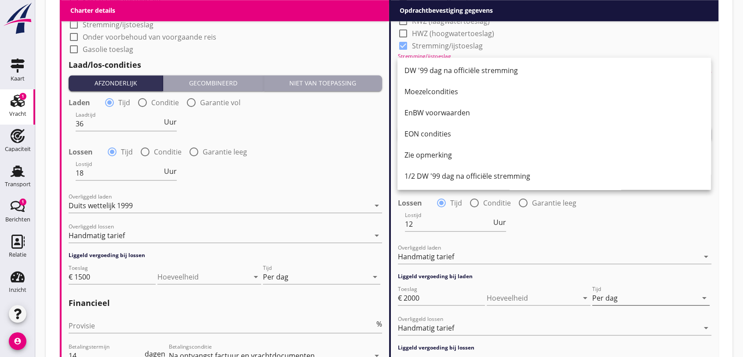
scroll to position [948, 0]
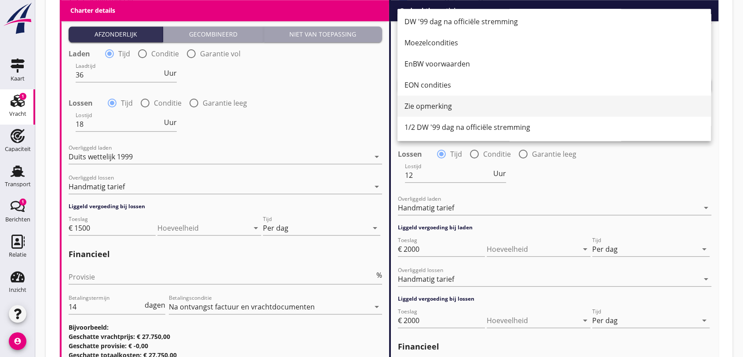
click at [438, 106] on div "Zie opmerking" at bounding box center [555, 106] width 300 height 11
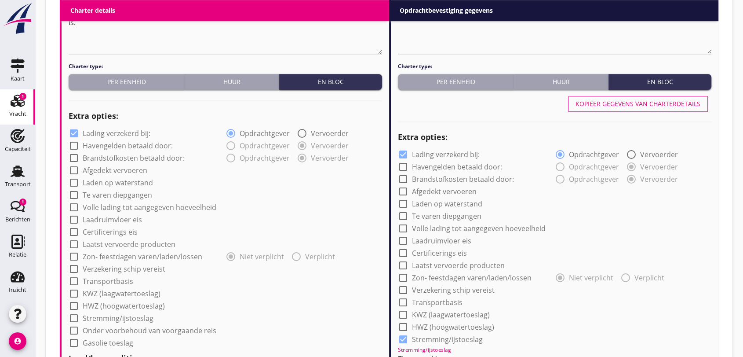
scroll to position [410, 0]
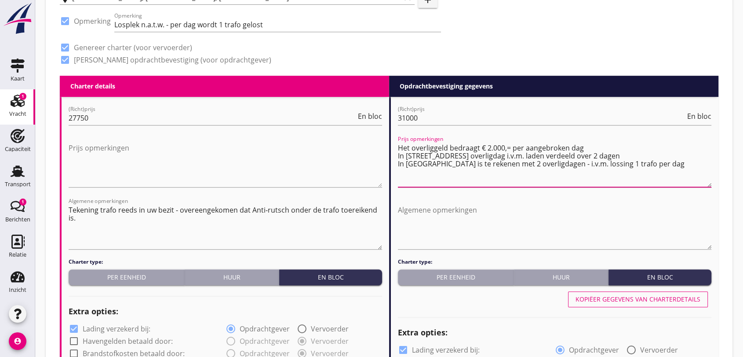
click at [657, 165] on textarea "Het overliggeld bedraagt € 2.000,= per aangebroken dag In [STREET_ADDRESS] over…" at bounding box center [555, 164] width 314 height 46
type textarea "Het overliggeld bedraagt € 2.000,= per aangebroken dag In [STREET_ADDRESS] over…"
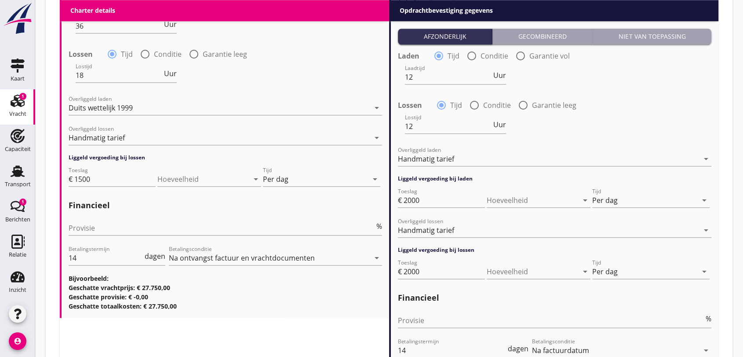
scroll to position [1109, 0]
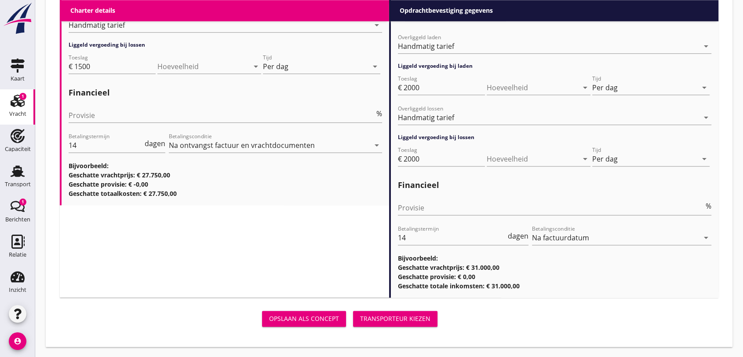
click at [389, 318] on div "Transporteur kiezen" at bounding box center [395, 318] width 70 height 9
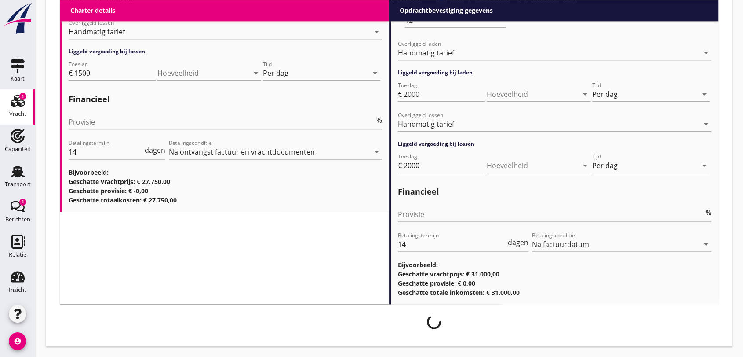
scroll to position [1102, 0]
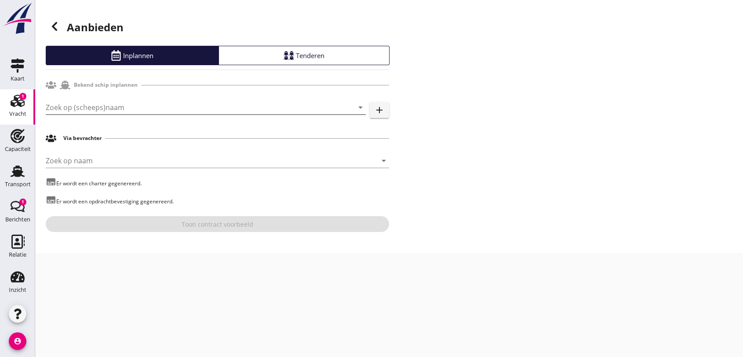
click at [139, 106] on input "Zoek op (scheeps)naam" at bounding box center [194, 107] width 296 height 14
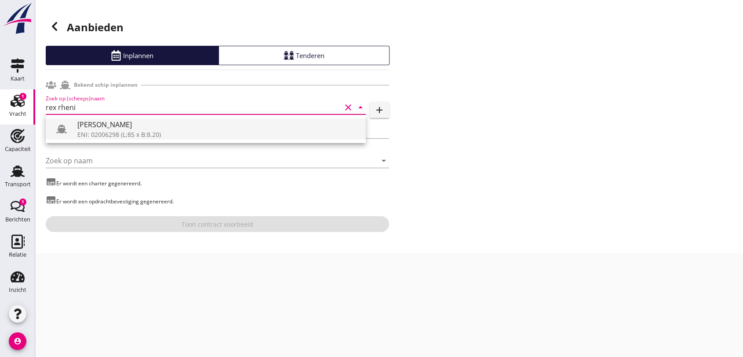
click at [142, 135] on div "ENI: 02006298 (L:85 x B:8.20)" at bounding box center [218, 134] width 282 height 9
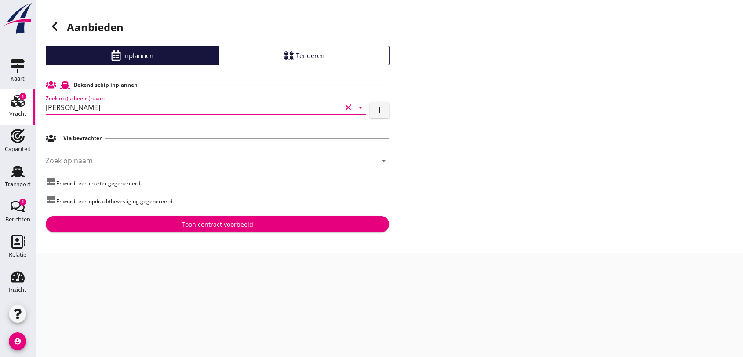
type input "[PERSON_NAME]"
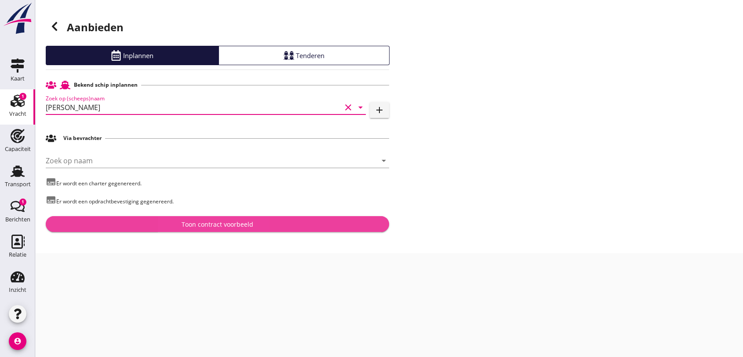
click at [198, 224] on div "Toon contract voorbeeld" at bounding box center [218, 224] width 72 height 9
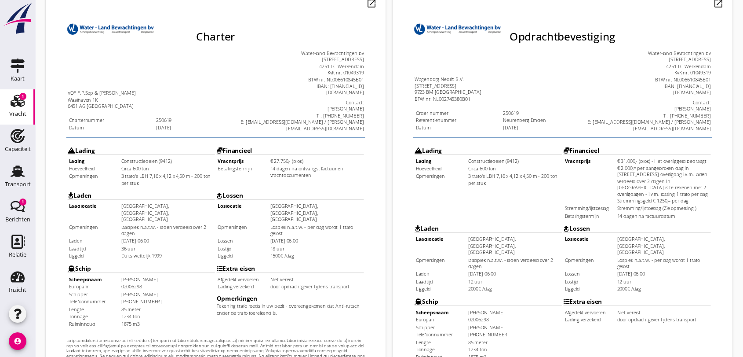
scroll to position [282, 0]
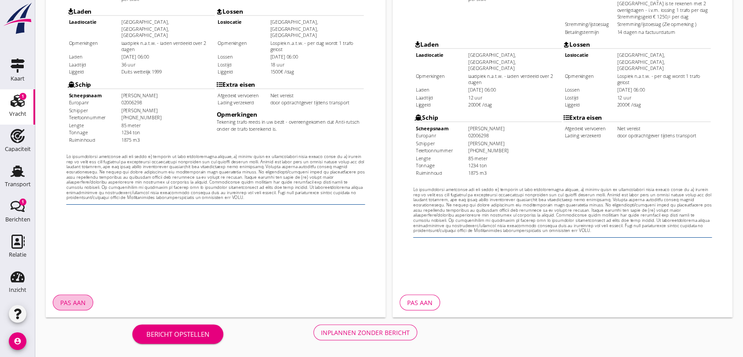
click at [78, 300] on div "Pas aan" at bounding box center [73, 302] width 26 height 9
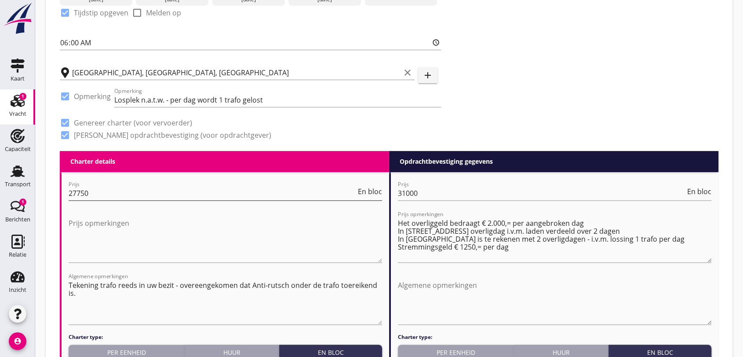
scroll to position [391, 0]
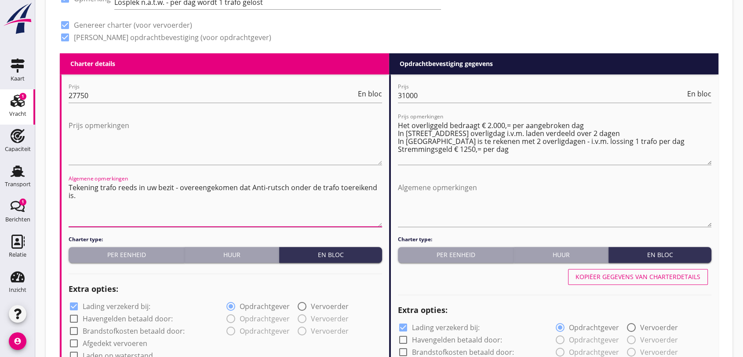
click at [93, 199] on textarea "Tekening trafo reeds in uw bezit - overeengekomen dat Anti-rutsch onder de traf…" at bounding box center [226, 203] width 314 height 46
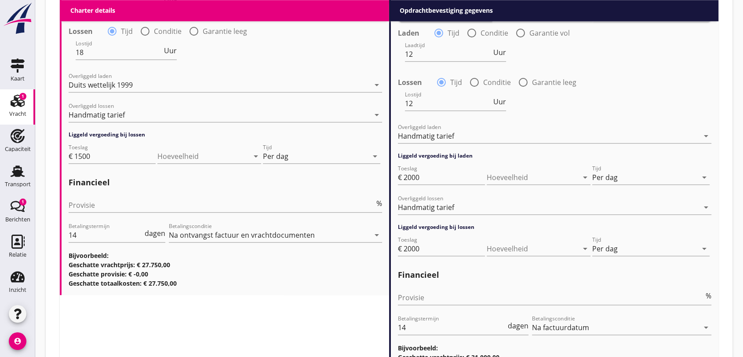
scroll to position [1067, 0]
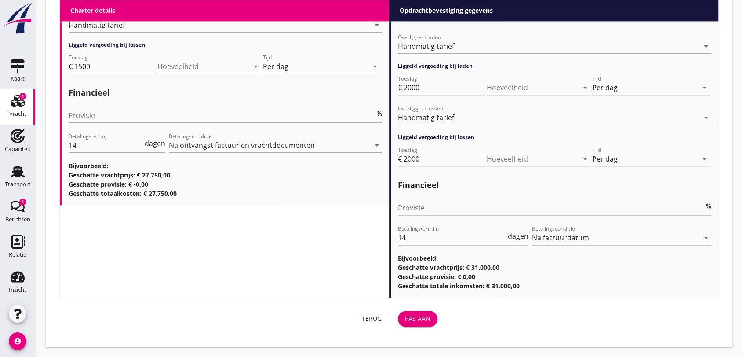
type textarea "Tekening trafo reeds in uw bezit - overeengekomen dat Anti-rutsch onder de traf…"
click at [413, 317] on div "Pas aan" at bounding box center [418, 318] width 26 height 9
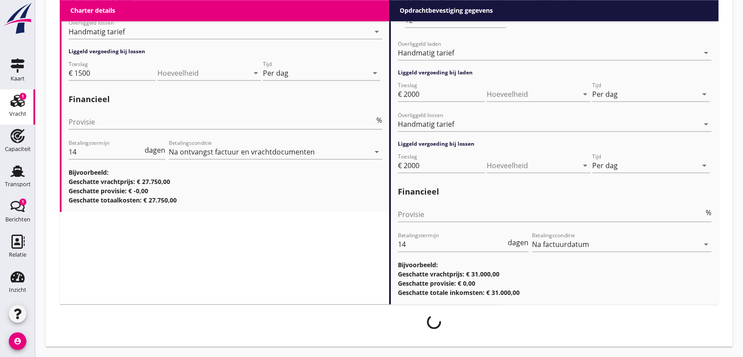
scroll to position [1060, 0]
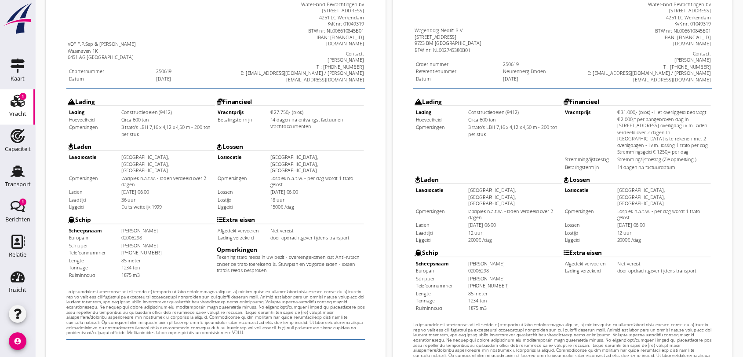
scroll to position [282, 0]
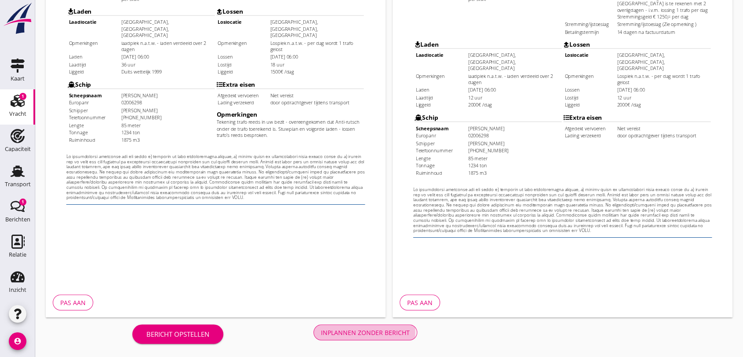
click at [388, 333] on div "Inplannen zonder bericht" at bounding box center [365, 332] width 89 height 9
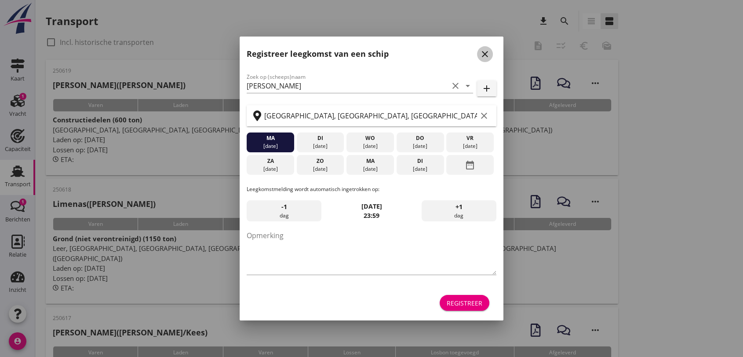
click at [483, 53] on icon "close" at bounding box center [485, 54] width 11 height 11
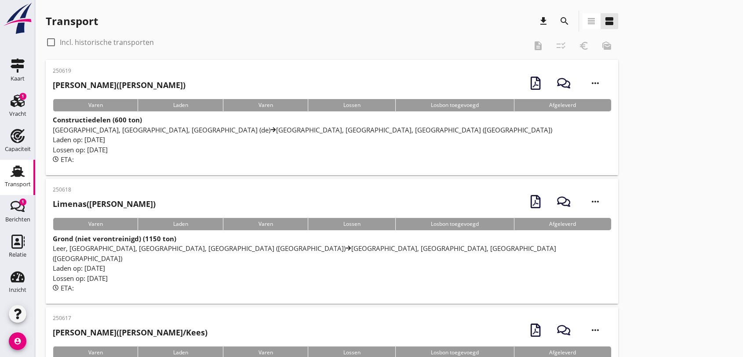
drag, startPoint x: 301, startPoint y: 141, endPoint x: 311, endPoint y: 139, distance: 9.5
click at [301, 141] on div "Laden op: [DATE]" at bounding box center [332, 140] width 559 height 10
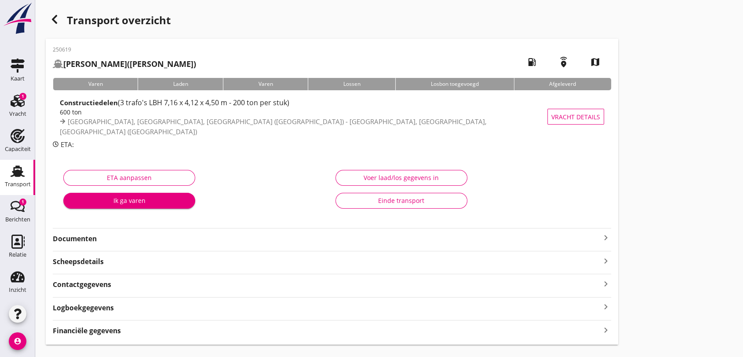
click at [81, 240] on strong "Documenten" at bounding box center [327, 239] width 548 height 10
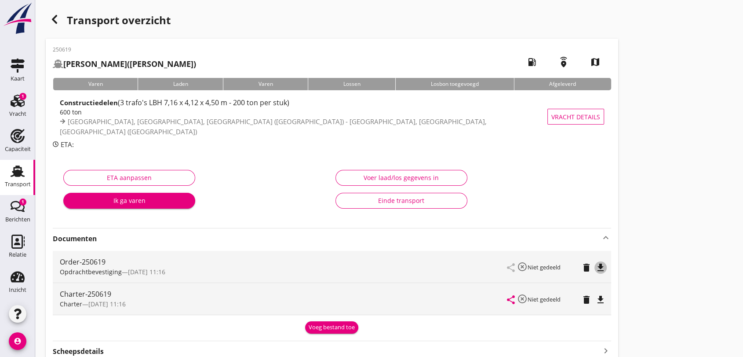
click at [604, 267] on icon "file_download" at bounding box center [601, 267] width 11 height 11
click at [599, 299] on icon "file_download" at bounding box center [601, 299] width 11 height 11
